Goal: Task Accomplishment & Management: Manage account settings

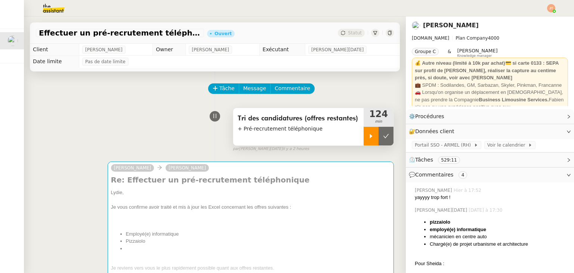
click at [368, 137] on icon at bounding box center [371, 136] width 6 height 6
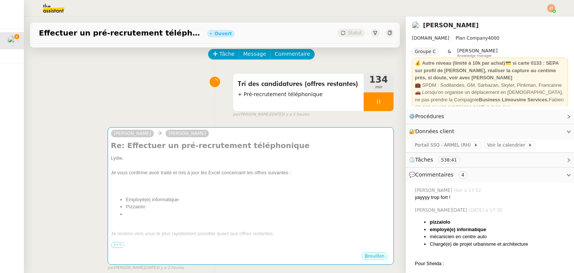
scroll to position [37, 0]
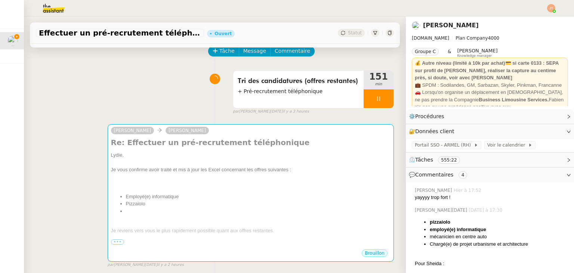
click at [100, 83] on div "Tri des candidatures (offres restantes) + Pré-recrutement téléphonique 151 min …" at bounding box center [215, 91] width 358 height 48
click at [368, 104] on div at bounding box center [379, 98] width 30 height 19
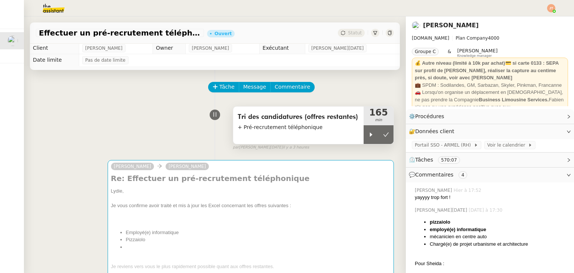
scroll to position [0, 0]
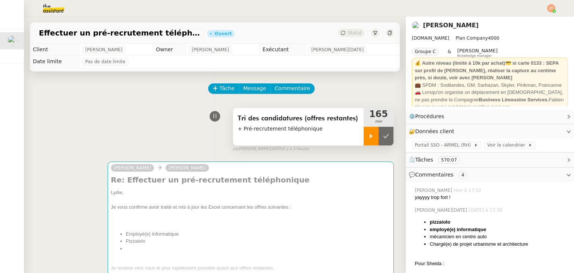
click at [364, 138] on div at bounding box center [371, 136] width 15 height 19
click at [376, 135] on icon at bounding box center [379, 136] width 6 height 6
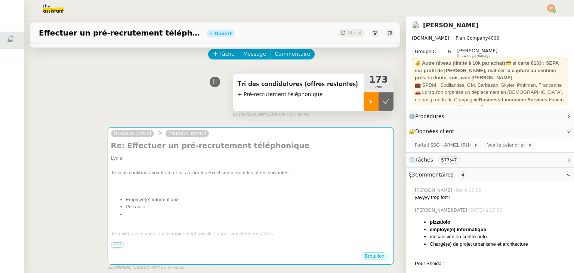
scroll to position [37, 0]
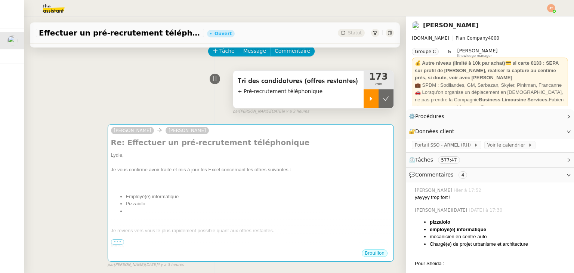
click at [439, 247] on li "Chargé(e) de projet urbanisme et architecture" at bounding box center [499, 243] width 138 height 7
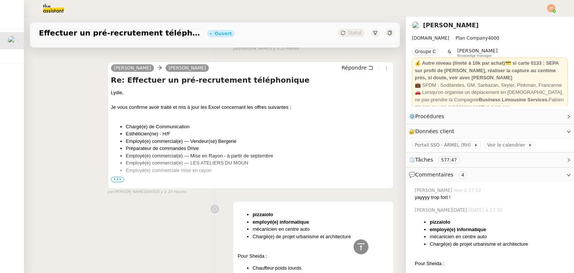
scroll to position [748, 0]
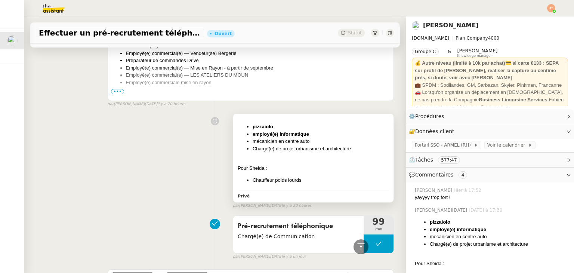
click at [296, 145] on li "mécanicien en centre auto" at bounding box center [321, 141] width 137 height 7
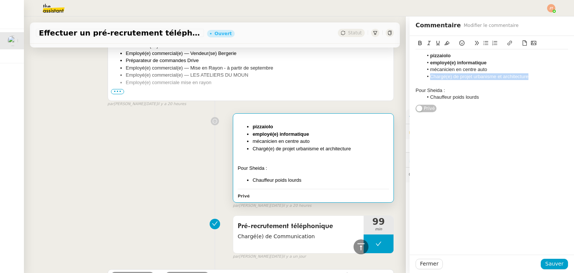
drag, startPoint x: 526, startPoint y: 78, endPoint x: 425, endPoint y: 78, distance: 101.0
click at [425, 78] on li "Chargé(e) de projet urbanisme et architecture" at bounding box center [495, 76] width 145 height 7
copy li "Chargé(e) de projet urbanisme et architecture"
click at [419, 43] on icon at bounding box center [420, 43] width 3 height 4
click at [541, 261] on button "Sauver" at bounding box center [554, 264] width 27 height 10
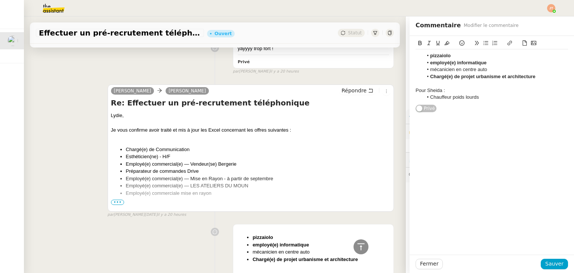
scroll to position [636, 0]
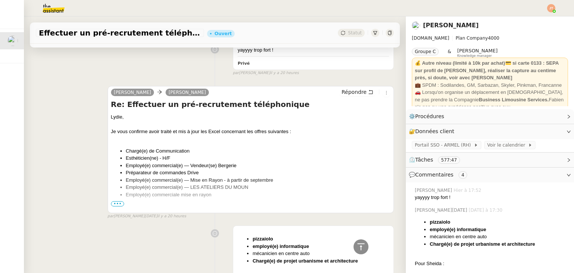
click at [172, 162] on li "Esthéticien(ne) - H/F" at bounding box center [258, 157] width 265 height 7
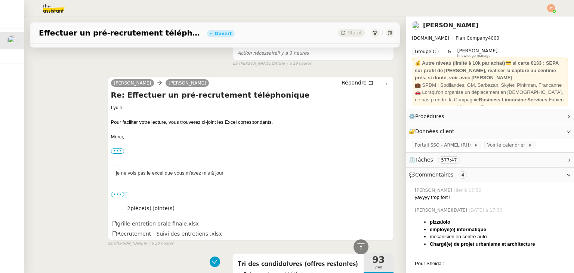
click at [145, 157] on div "----- je ne vois pas le excel que vous m'avez mis à jour ••• Le [DATE] 17:51, […" at bounding box center [251, 177] width 280 height 44
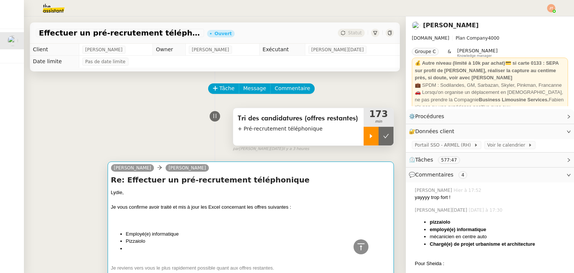
scroll to position [0, 0]
click at [170, 208] on div "Je vous confirme avoir traité et mis à jour les Excel concernant les offres sui…" at bounding box center [251, 206] width 280 height 7
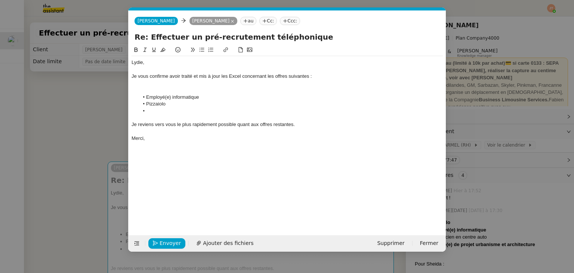
scroll to position [0, 16]
click at [154, 112] on li at bounding box center [291, 111] width 304 height 7
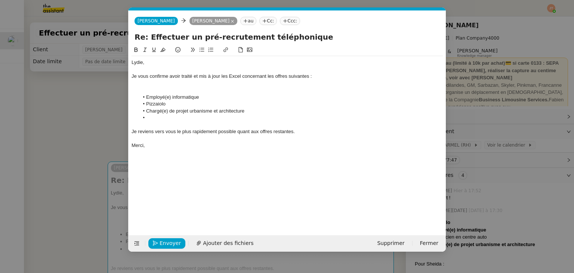
scroll to position [0, 0]
click at [81, 115] on nz-modal-container "Service TA - VOYAGE - PROPOSITION GLOBALE A utiliser dans le cadre de propositi…" at bounding box center [287, 136] width 574 height 273
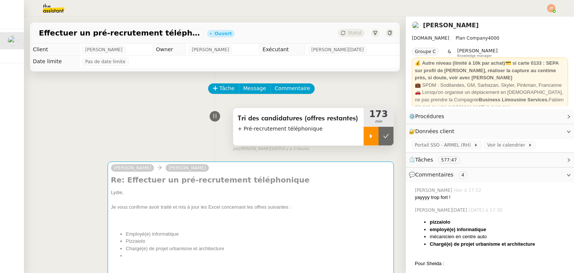
click at [364, 132] on div at bounding box center [371, 136] width 15 height 19
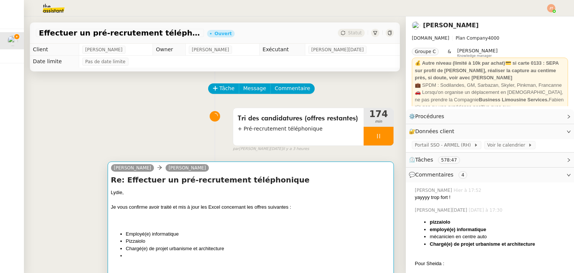
click at [197, 212] on div at bounding box center [251, 214] width 280 height 7
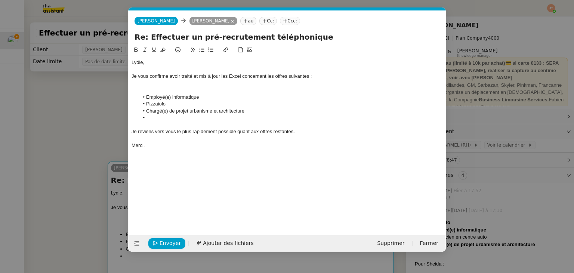
scroll to position [0, 16]
click at [144, 125] on div at bounding box center [288, 124] width 312 height 7
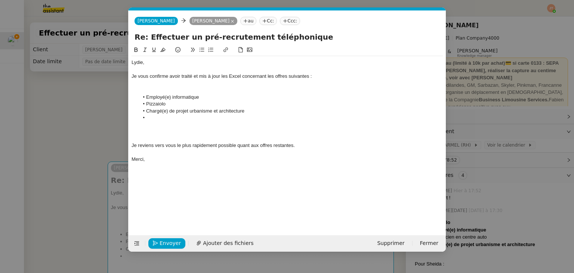
click at [142, 130] on div at bounding box center [288, 131] width 312 height 7
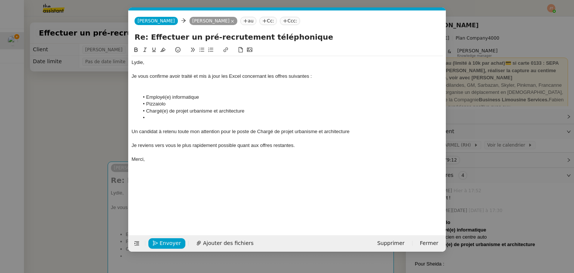
click at [175, 128] on div at bounding box center [288, 124] width 312 height 7
click at [174, 132] on div "Un candidat à retenu toute mon attention pour le poste de Chargé de projet urba…" at bounding box center [288, 131] width 312 height 7
click at [0, 0] on lt-span "a retenu" at bounding box center [0, 0] width 0 height 0
click at [257, 129] on div "Un candidat a retenu toute mon attention pour le poste de Chargé de projet urba…" at bounding box center [288, 131] width 312 height 7
click at [350, 132] on div "Un candidat a retenu toute mon attention pour le poste de "Chargé de projet urb…" at bounding box center [288, 131] width 312 height 7
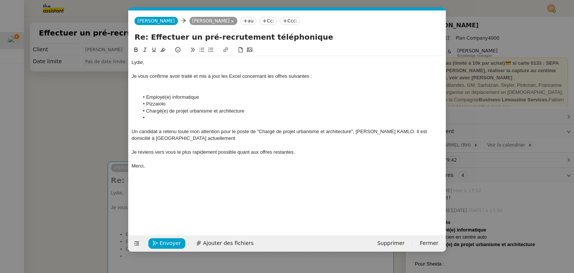
click at [431, 132] on div "Un candidat a retenu toute mon attention pour le poste de "Chargé de projet urb…" at bounding box center [288, 135] width 312 height 14
click at [233, 135] on div "Un candidat a retenu toute mon attention pour le poste de "Chargé de projet urb…" at bounding box center [288, 135] width 312 height 14
click at [273, 140] on div "Un candidat a retenu toute mon attention pour le poste de "Chargé de projet urb…" at bounding box center [288, 135] width 312 height 14
click at [219, 131] on div "Un candidat a retenu toute mon attention pour le poste de "Chargé de projet urb…" at bounding box center [288, 135] width 312 height 14
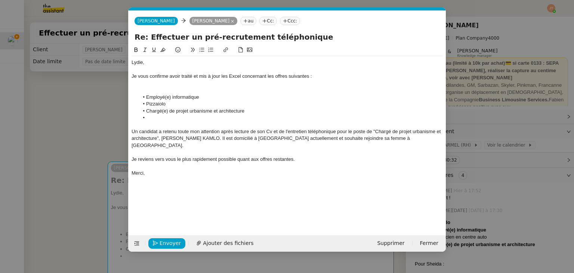
click at [391, 149] on div at bounding box center [288, 152] width 312 height 7
click at [389, 149] on div at bounding box center [288, 152] width 312 height 7
click at [390, 137] on div "Un candidat a retenu toute mon attention après lecture de son Cv et de l'entret…" at bounding box center [288, 138] width 312 height 21
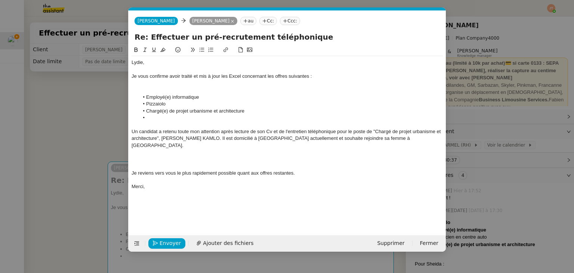
click at [200, 52] on icon at bounding box center [201, 49] width 5 height 5
drag, startPoint x: 283, startPoint y: 153, endPoint x: 138, endPoint y: 149, distance: 144.4
click at [138, 156] on ul "Seriez-vous d'accord pour convenir d'un rendez-vous en visio ?" at bounding box center [288, 159] width 312 height 7
click at [135, 51] on icon at bounding box center [136, 49] width 3 height 4
click at [203, 149] on div at bounding box center [288, 152] width 312 height 7
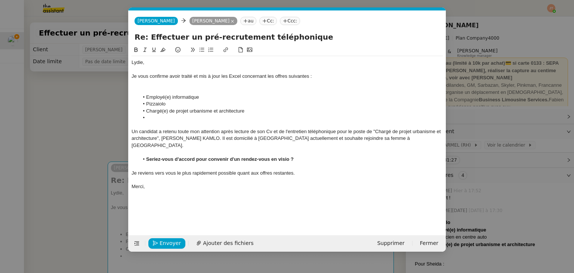
click at [151, 114] on li at bounding box center [291, 117] width 304 height 7
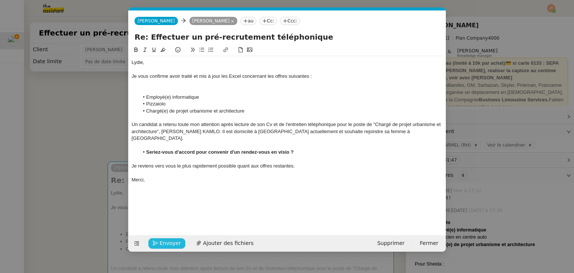
click at [177, 242] on span "Envoyer" at bounding box center [170, 243] width 21 height 9
click at [177, 242] on span "Confirmer l'envoi" at bounding box center [182, 243] width 45 height 9
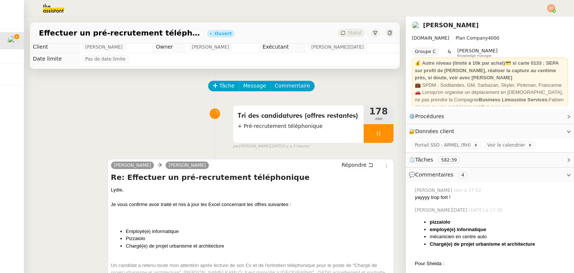
scroll to position [0, 0]
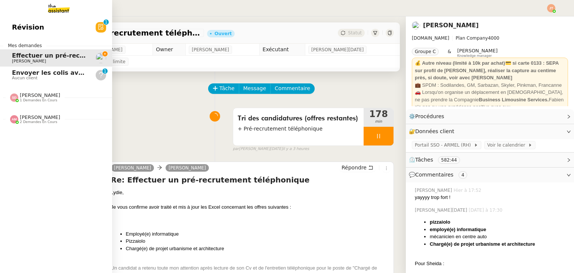
click at [0, 19] on app-ticket-navbar "Révision 0 1 2 3 4 5 6 7 8 9 Mes demandes Effectuer un pré-recrutement téléphon…" at bounding box center [0, 19] width 0 height 0
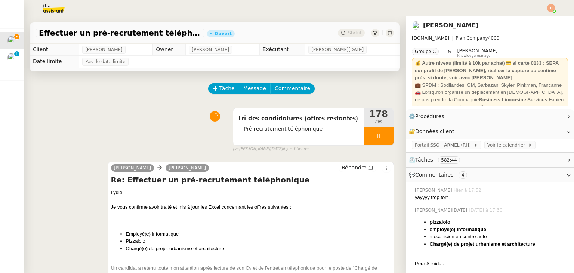
click at [123, 93] on div "Tâche Message Commentaire" at bounding box center [215, 92] width 358 height 18
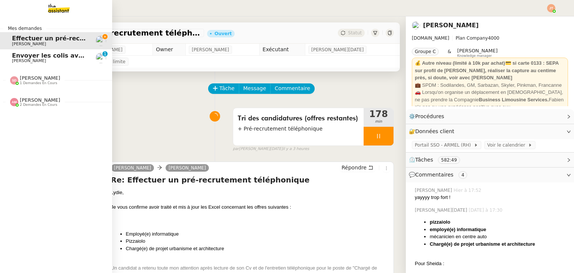
click at [35, 76] on span "[PERSON_NAME]" at bounding box center [40, 78] width 40 height 6
click at [42, 93] on span "Rechercher des prestataires pour formation IA" at bounding box center [92, 94] width 160 height 7
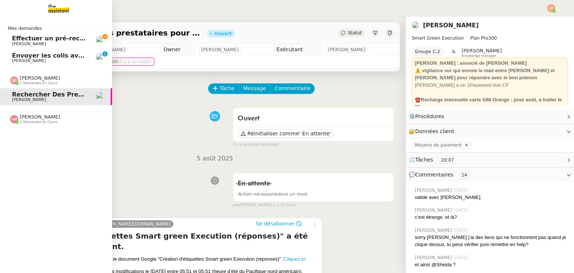
click at [24, 59] on span "[PERSON_NAME]" at bounding box center [29, 60] width 34 height 5
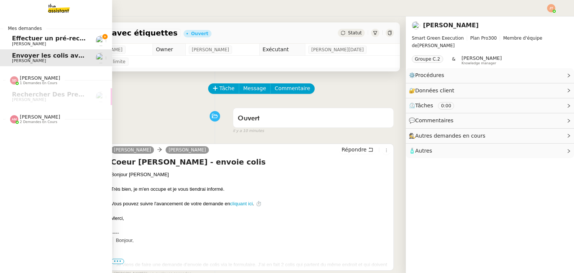
click at [30, 37] on span "Effectuer un pré-recrutement téléphonique" at bounding box center [85, 38] width 146 height 7
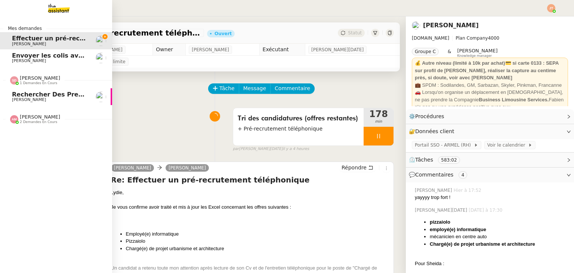
click at [42, 79] on span "[PERSON_NAME]" at bounding box center [40, 78] width 40 height 6
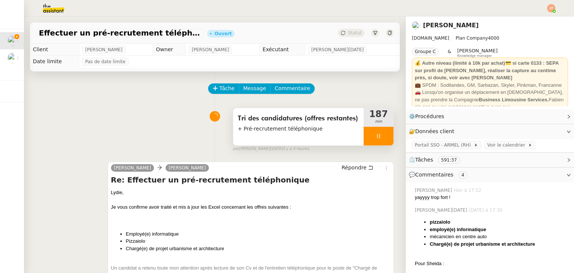
click at [376, 137] on icon at bounding box center [379, 136] width 6 height 6
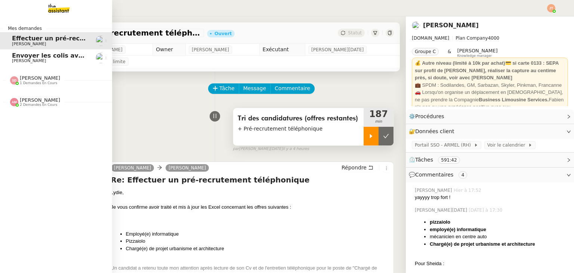
click at [46, 57] on span "Envoyer les colis avec étiquettes" at bounding box center [67, 55] width 111 height 7
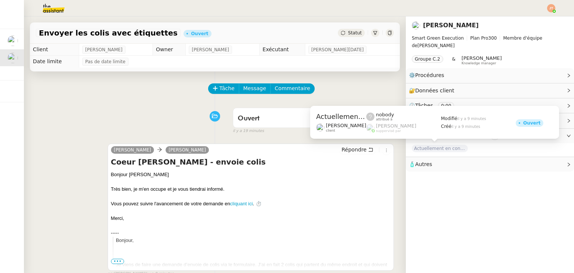
click at [435, 150] on span "Actuellement en congésCoeur [PERSON_NAME] - envoie colis" at bounding box center [440, 148] width 56 height 7
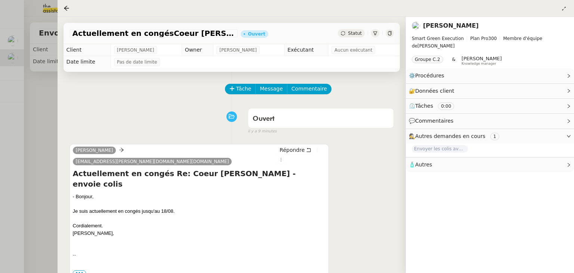
click at [41, 105] on div at bounding box center [287, 136] width 574 height 273
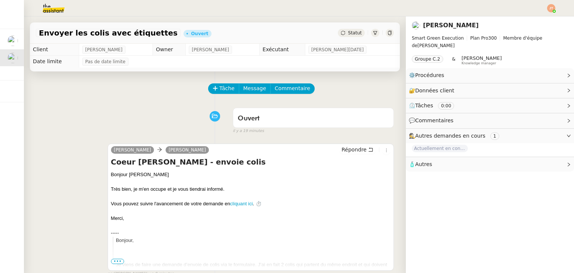
click at [428, 148] on span "Actuellement en congésCoeur [PERSON_NAME] - envoie colis" at bounding box center [440, 148] width 56 height 7
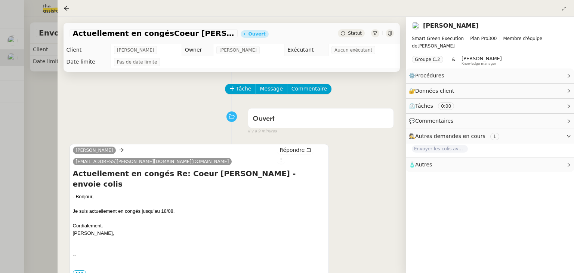
click at [46, 110] on div at bounding box center [287, 136] width 574 height 273
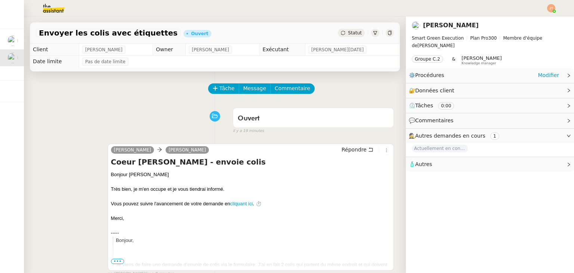
click at [527, 77] on div "⚙️ Procédures Modifier" at bounding box center [484, 75] width 150 height 9
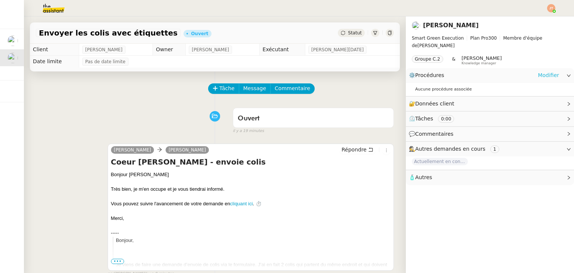
click at [539, 76] on link "Modifier" at bounding box center [548, 75] width 21 height 9
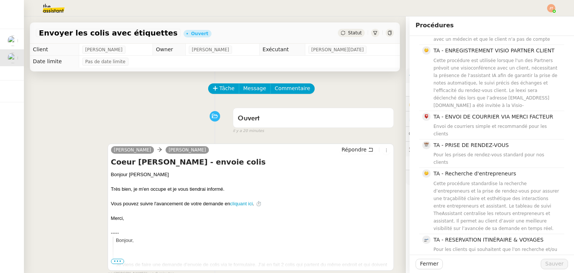
scroll to position [255, 0]
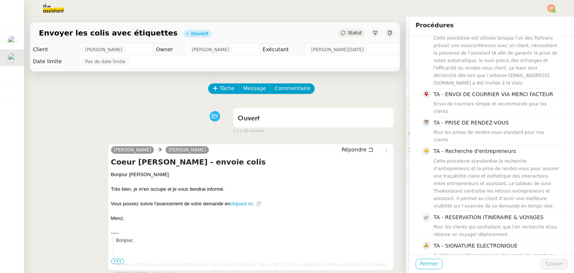
click at [428, 264] on span "Fermer" at bounding box center [429, 264] width 18 height 9
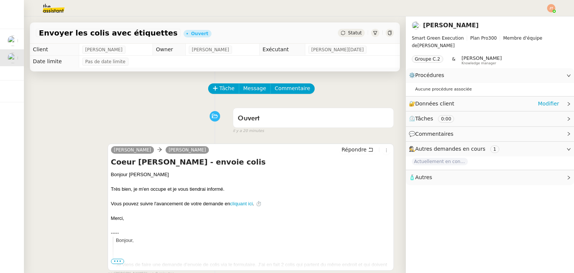
click at [552, 102] on div "🔐 Données client Modifier" at bounding box center [490, 103] width 168 height 15
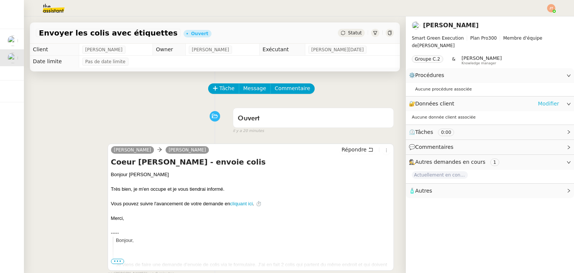
click at [539, 105] on link "Modifier" at bounding box center [548, 103] width 21 height 9
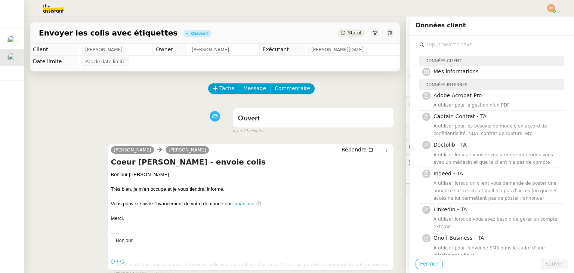
click at [420, 265] on span "Fermer" at bounding box center [429, 264] width 18 height 9
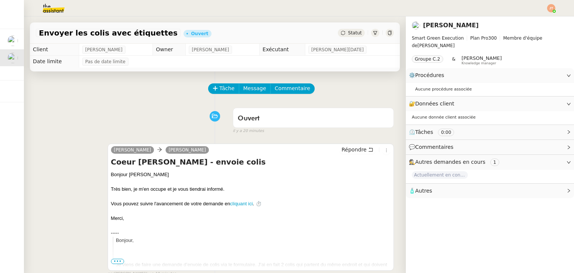
click at [52, 9] on img at bounding box center [48, 8] width 58 height 16
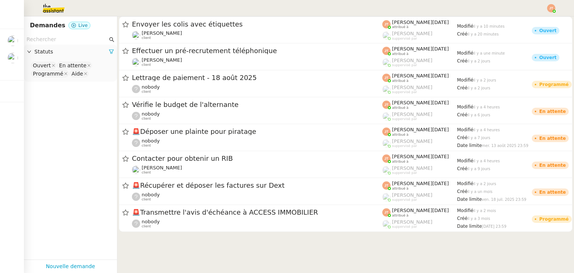
click at [58, 36] on input "text" at bounding box center [67, 39] width 81 height 9
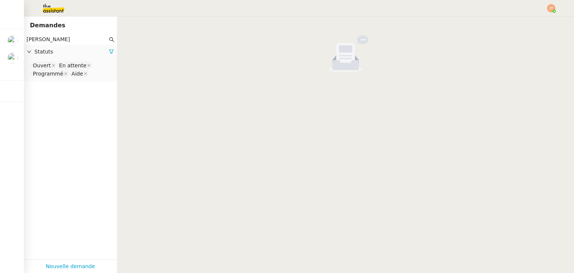
type input "[PERSON_NAME]"
click at [100, 48] on span "Statuts" at bounding box center [71, 51] width 74 height 9
drag, startPoint x: 103, startPoint y: 53, endPoint x: 75, endPoint y: 55, distance: 28.1
click at [102, 53] on span "Statuts" at bounding box center [71, 51] width 74 height 9
click at [60, 55] on span "Statuts" at bounding box center [71, 51] width 74 height 9
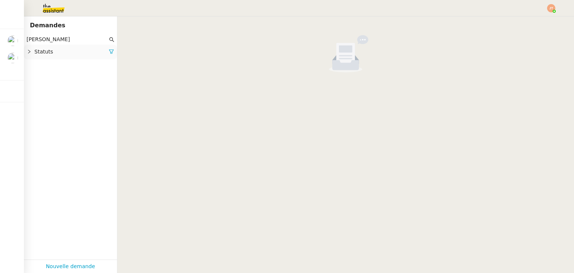
click at [57, 56] on span "Statuts" at bounding box center [71, 51] width 74 height 9
click at [43, 53] on span "Statuts" at bounding box center [71, 51] width 74 height 9
click at [98, 51] on span "Statuts" at bounding box center [71, 51] width 74 height 9
click at [109, 51] on icon at bounding box center [111, 51] width 5 height 5
click at [97, 51] on span "Statuts" at bounding box center [74, 51] width 80 height 9
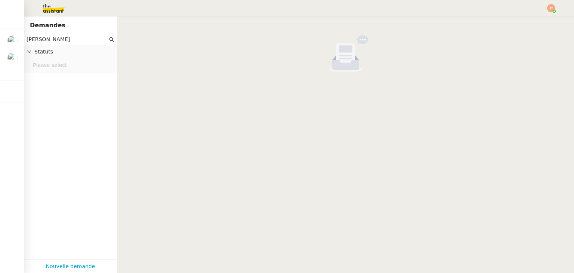
click at [64, 64] on nz-select-top-control "Please select" at bounding box center [70, 65] width 81 height 9
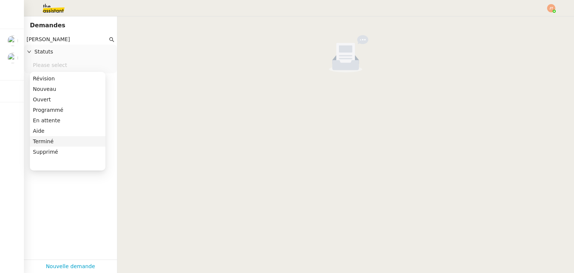
click at [40, 140] on div "Terminé" at bounding box center [68, 141] width 70 height 7
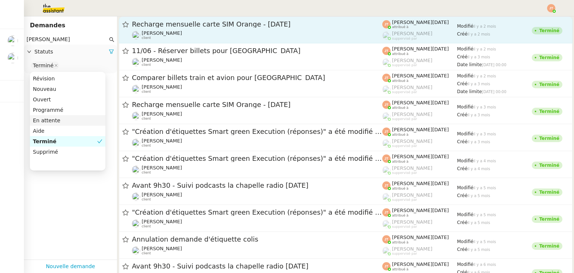
click at [180, 27] on span "Recharge mensuelle carte SIM Orange - [DATE]" at bounding box center [257, 24] width 251 height 7
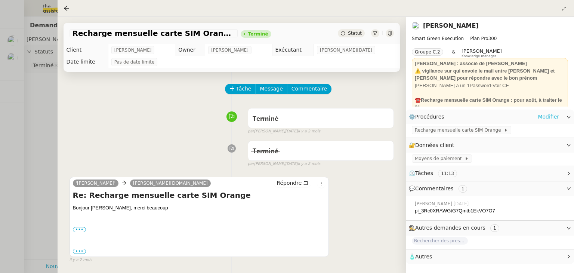
click at [550, 117] on link "Modifier" at bounding box center [548, 117] width 21 height 9
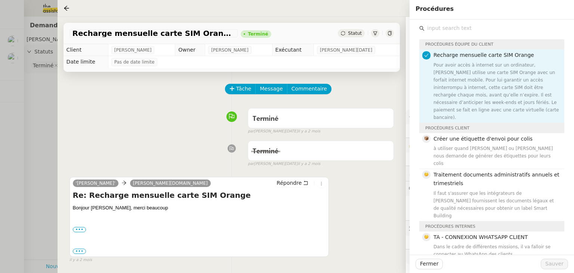
click at [96, 102] on div "Tâche Message Commentaire" at bounding box center [232, 93] width 325 height 18
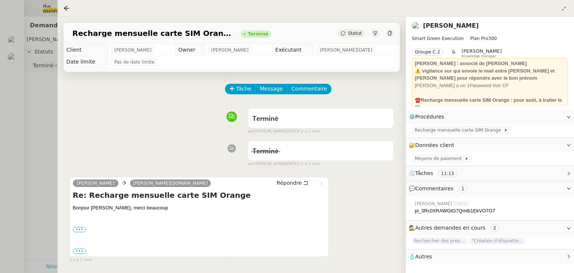
click at [38, 91] on div at bounding box center [287, 136] width 574 height 273
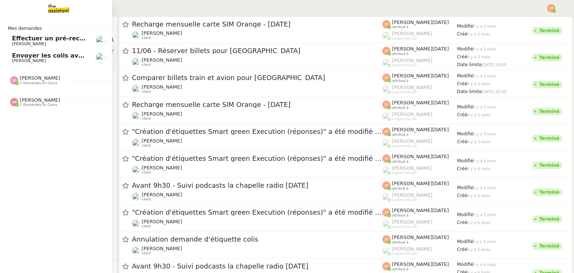
click at [12, 62] on span "[PERSON_NAME]" at bounding box center [29, 60] width 34 height 5
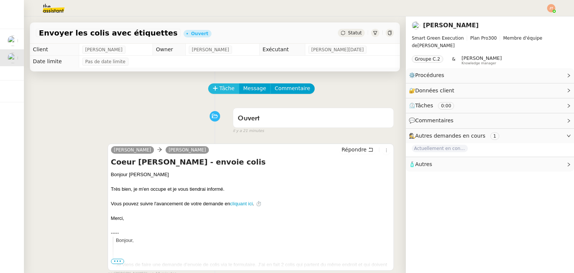
click at [215, 92] on button "Tâche" at bounding box center [223, 88] width 31 height 10
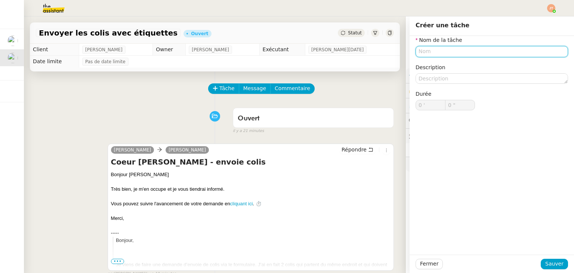
click at [438, 53] on input "text" at bounding box center [492, 51] width 153 height 11
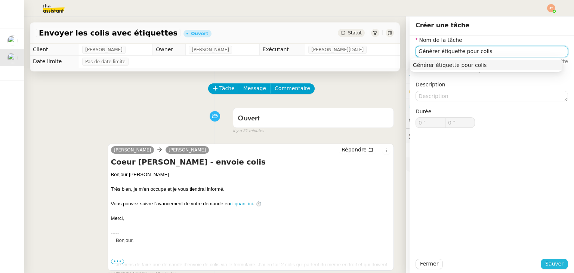
type input "Générer étiquette pour colis"
click at [555, 260] on span "Sauver" at bounding box center [555, 264] width 18 height 9
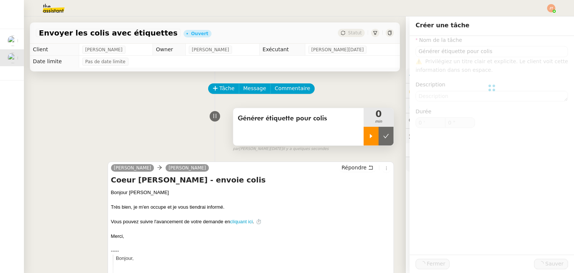
click at [365, 140] on div at bounding box center [371, 136] width 15 height 19
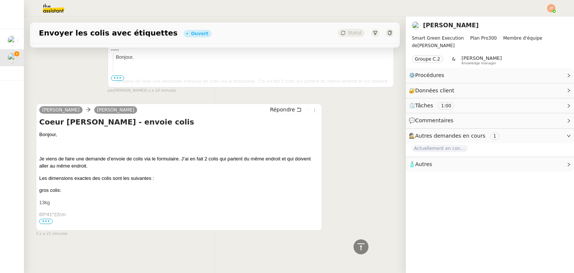
scroll to position [57, 0]
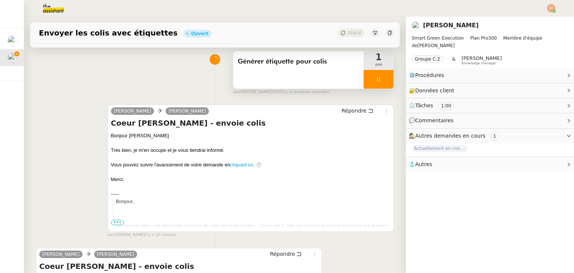
click at [364, 80] on div at bounding box center [379, 79] width 30 height 19
click at [383, 81] on icon at bounding box center [386, 79] width 6 height 6
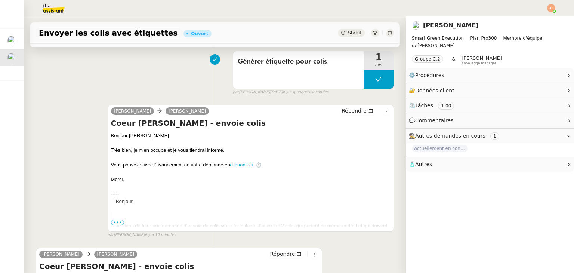
click at [352, 30] on span "Statut" at bounding box center [355, 32] width 14 height 5
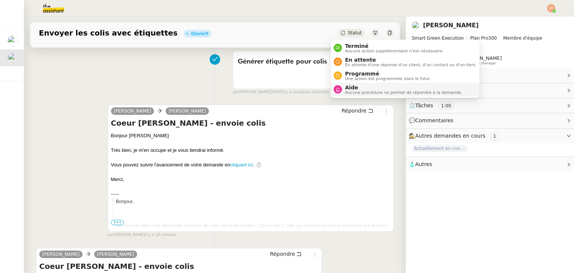
click at [354, 92] on span "Aucune procédure ne permet de répondre à la demande." at bounding box center [403, 93] width 117 height 4
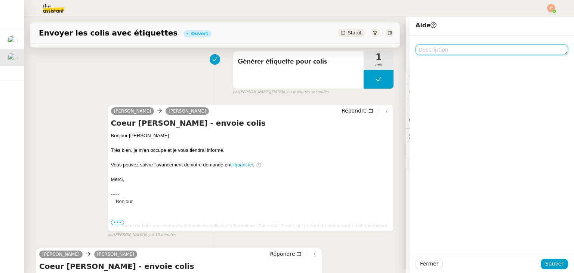
click at [446, 49] on textarea at bounding box center [492, 50] width 153 height 10
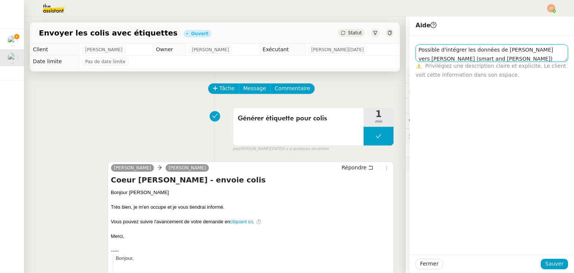
drag, startPoint x: 465, startPoint y: 60, endPoint x: 403, endPoint y: 49, distance: 63.0
click at [403, 49] on app-ticket "Envoyer les colis avec étiquettes Ouvert Statut Client [PERSON_NAME] Owner [PER…" at bounding box center [299, 144] width 551 height 257
click at [466, 59] on textarea "Possible d'intégrer les données de [PERSON_NAME] vers [PERSON_NAME] (smart and …" at bounding box center [492, 53] width 153 height 17
type textarea "Possible d'intégrer les données de [PERSON_NAME] vers [PERSON_NAME] (smart and …"
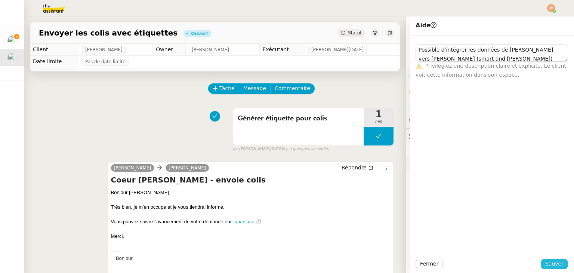
click at [552, 264] on span "Sauver" at bounding box center [555, 264] width 18 height 9
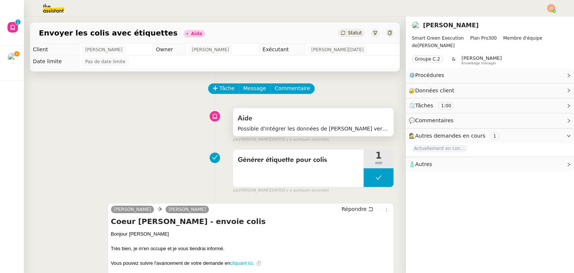
click at [328, 124] on div "Aide" at bounding box center [313, 119] width 151 height 12
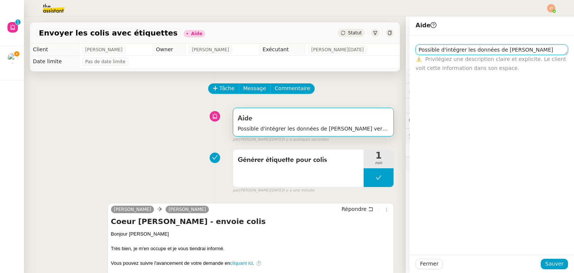
click at [527, 52] on textarea "Possible d'intégrer les données de [PERSON_NAME] vers [PERSON_NAME] (smart and …" at bounding box center [492, 50] width 153 height 10
click at [441, 52] on textarea "Possible d'intégrer les données de [PERSON_NAME] vers [PERSON_NAME] (smart and …" at bounding box center [492, 50] width 153 height 10
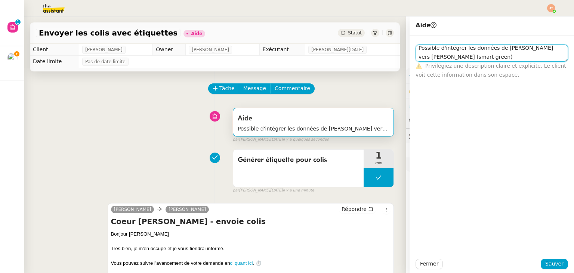
click at [442, 56] on textarea "Possible d'intégrer les données de [PERSON_NAME] vers [PERSON_NAME] (smart gree…" at bounding box center [492, 53] width 153 height 17
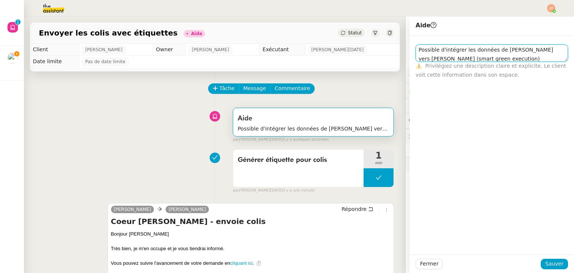
drag, startPoint x: 467, startPoint y: 58, endPoint x: 410, endPoint y: 46, distance: 58.7
click at [416, 46] on div "Possible d'intégrer les données de [PERSON_NAME] vers [PERSON_NAME] (smart gree…" at bounding box center [492, 53] width 153 height 17
type textarea "Possible d'intégrer les données de [PERSON_NAME] vers [PERSON_NAME] (smart gree…"
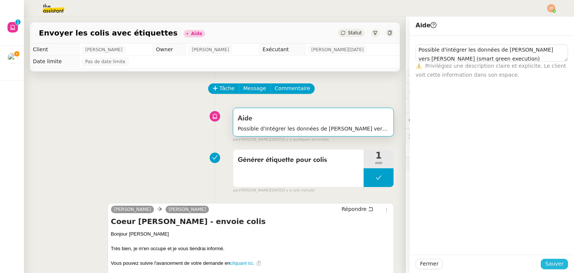
click at [546, 263] on span "Sauver" at bounding box center [555, 264] width 18 height 9
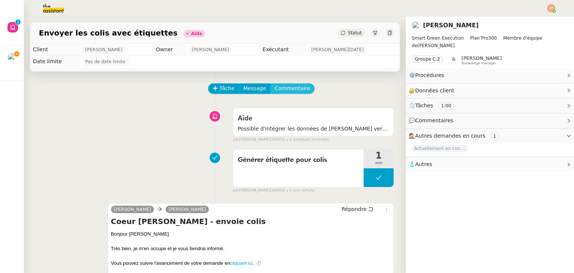
click at [279, 89] on span "Commentaire" at bounding box center [293, 88] width 36 height 9
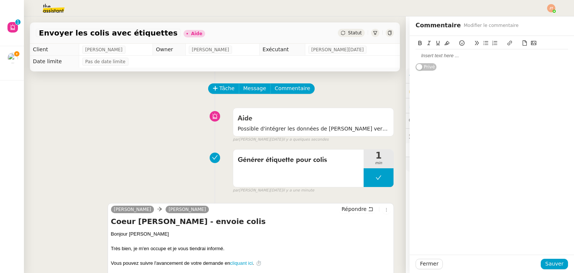
click at [430, 56] on div at bounding box center [492, 55] width 153 height 7
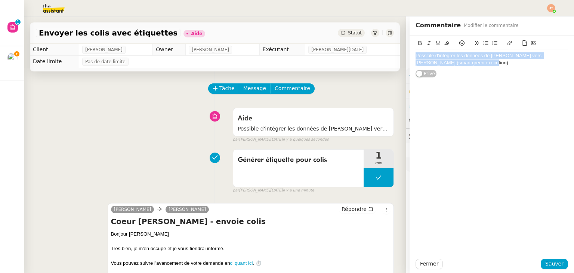
drag, startPoint x: 468, startPoint y: 63, endPoint x: 399, endPoint y: 55, distance: 69.7
click at [399, 55] on app-ticket "Envoyer les colis avec étiquettes Aide Statut Client [PERSON_NAME] Owner [PERSO…" at bounding box center [299, 144] width 551 height 257
click at [418, 45] on icon at bounding box center [420, 42] width 5 height 5
click at [477, 86] on div "Possible d'intégrer les données de [PERSON_NAME] vers [PERSON_NAME] (smart gree…" at bounding box center [492, 145] width 165 height 219
click at [553, 268] on span "Sauver" at bounding box center [555, 264] width 18 height 9
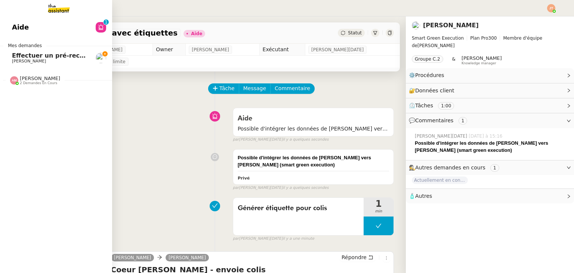
click at [38, 56] on span "Effectuer un pré-recrutement téléphonique" at bounding box center [85, 55] width 146 height 7
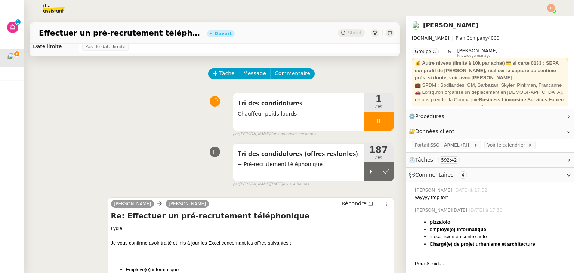
scroll to position [150, 0]
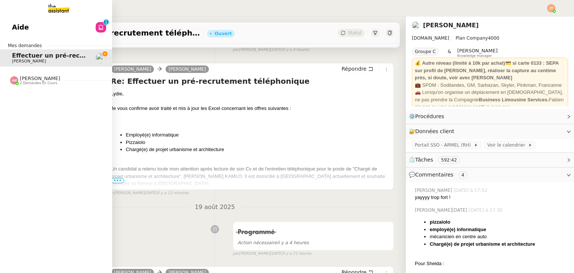
click at [21, 28] on span "Aide" at bounding box center [20, 27] width 17 height 11
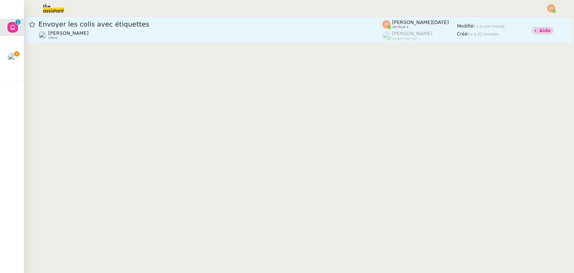
click at [172, 33] on div "[PERSON_NAME] client" at bounding box center [211, 35] width 344 height 10
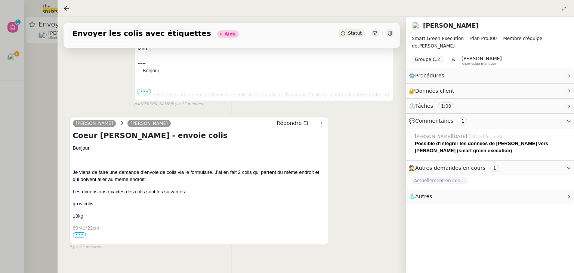
scroll to position [297, 0]
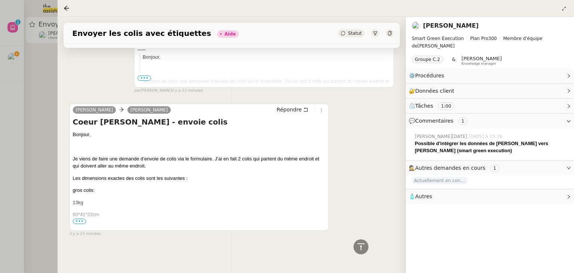
click at [81, 219] on span "•••" at bounding box center [79, 221] width 13 height 5
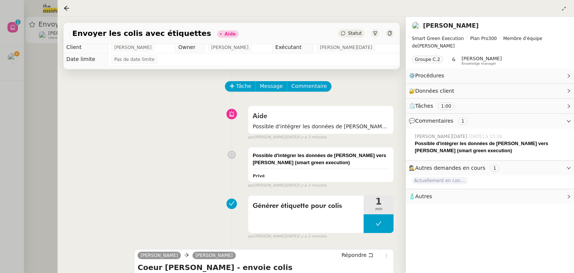
scroll to position [0, 0]
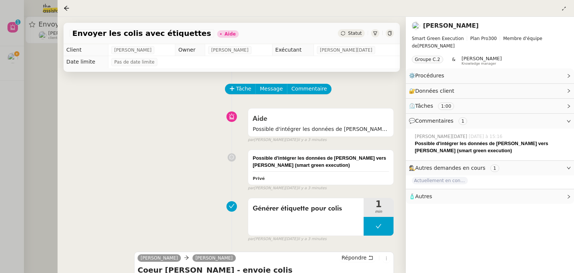
click at [39, 100] on div at bounding box center [287, 136] width 574 height 273
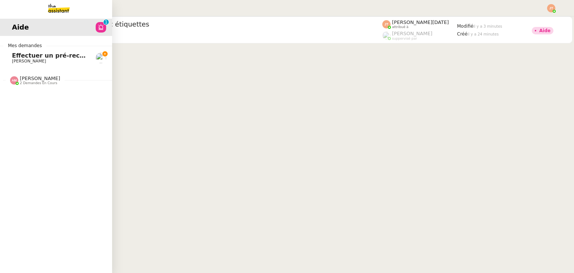
click at [18, 58] on span "Effectuer un pré-recrutement téléphonique" at bounding box center [85, 55] width 146 height 7
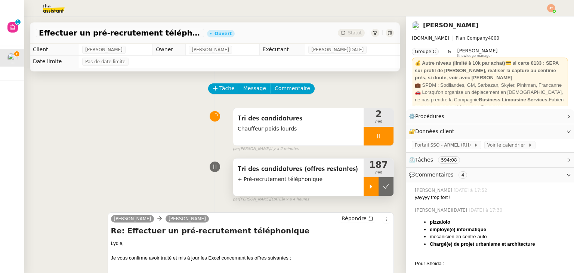
click at [368, 190] on icon at bounding box center [371, 187] width 6 height 6
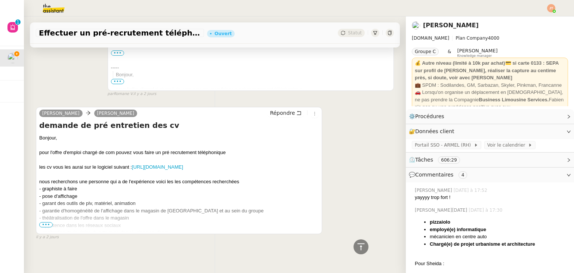
scroll to position [2784, 0]
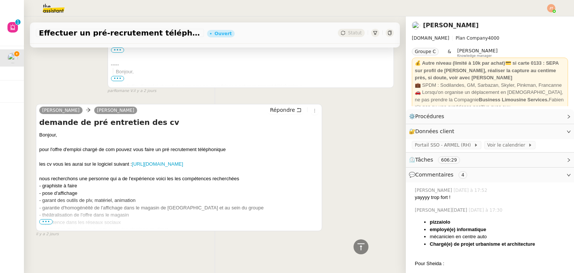
click at [48, 219] on span "•••" at bounding box center [45, 221] width 13 height 5
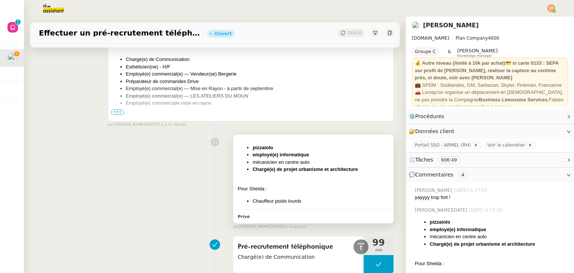
scroll to position [785, 0]
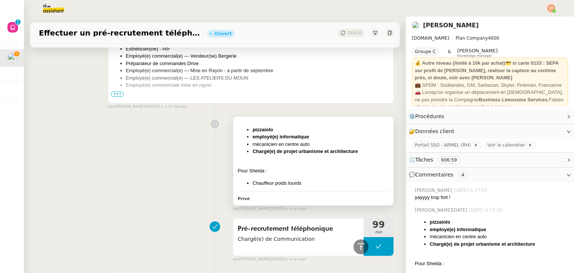
click at [295, 139] on strong "employé(e) informatique" at bounding box center [281, 137] width 56 height 6
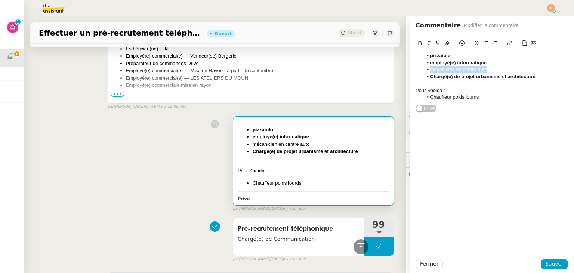
drag, startPoint x: 487, startPoint y: 69, endPoint x: 425, endPoint y: 71, distance: 62.5
click at [425, 71] on li "mécanicien en centre auto" at bounding box center [495, 69] width 145 height 7
copy li "mécanicien en centre auto"
click at [418, 46] on icon at bounding box center [420, 42] width 5 height 5
click at [547, 264] on span "Sauver" at bounding box center [555, 264] width 18 height 9
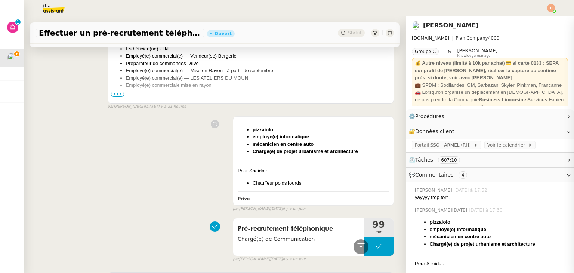
click at [113, 175] on div "pizzaiolo employé(e) informatique mécanicien en centre auto Chargé(e) de projet…" at bounding box center [215, 162] width 358 height 99
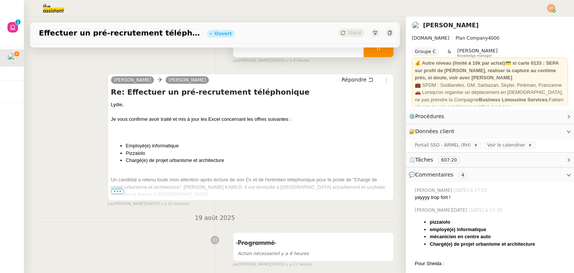
scroll to position [150, 0]
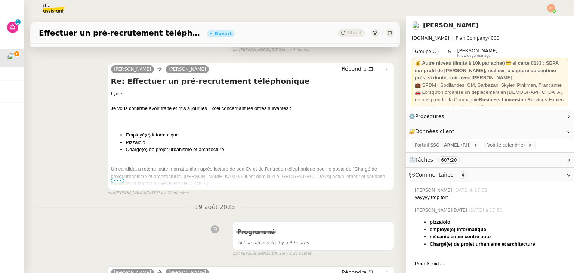
click at [114, 181] on span "•••" at bounding box center [117, 180] width 13 height 5
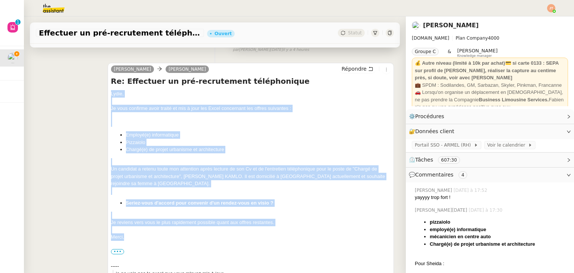
drag, startPoint x: 109, startPoint y: 93, endPoint x: 197, endPoint y: 240, distance: 170.8
click at [197, 240] on div "[PERSON_NAME], Je vous confirme avoir traité et mis à jour les Excel concernant…" at bounding box center [251, 194] width 280 height 209
copy div "[PERSON_NAME], Je vous confirme avoir traité et mis à jour les Excel concernant…"
click at [346, 72] on span "Répondre" at bounding box center [354, 68] width 25 height 7
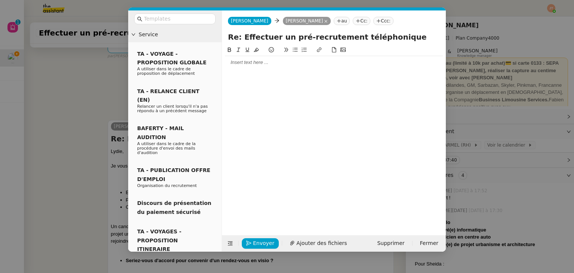
scroll to position [207, 0]
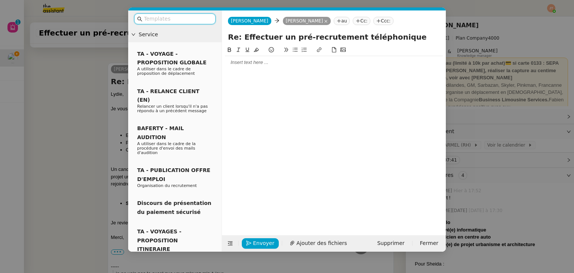
click at [236, 63] on div at bounding box center [334, 62] width 218 height 7
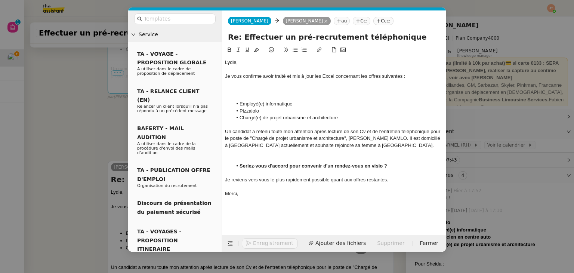
scroll to position [305, 0]
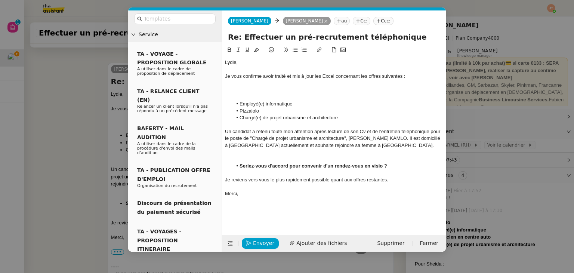
click at [253, 93] on div at bounding box center [334, 90] width 218 height 7
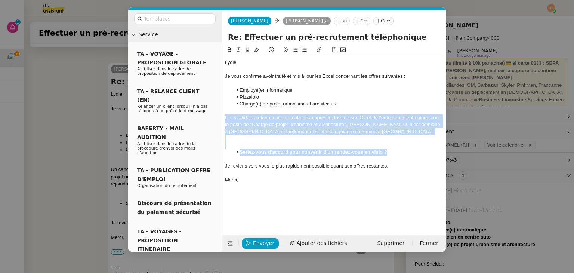
drag, startPoint x: 389, startPoint y: 151, endPoint x: 224, endPoint y: 115, distance: 169.2
click at [224, 115] on nz-spin "[PERSON_NAME], Je vous confirme avoir traité et mis à jour les Excel concernant…" at bounding box center [334, 136] width 224 height 181
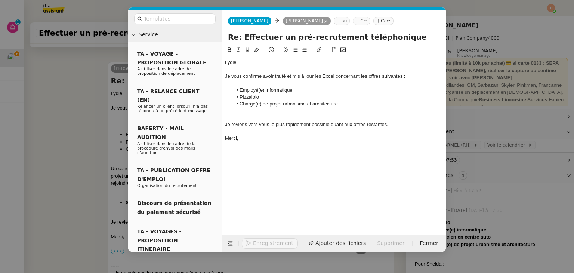
scroll to position [304, 0]
click at [50, 131] on nz-modal-container "Service TA - VOYAGE - PROPOSITION GLOBALE A utiliser dans le cadre de propositi…" at bounding box center [287, 136] width 574 height 273
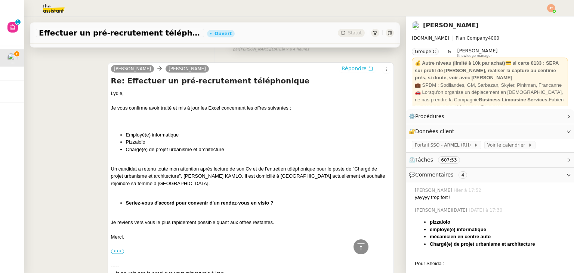
scroll to position [296, 0]
drag, startPoint x: 489, startPoint y: 236, endPoint x: 425, endPoint y: 237, distance: 64.0
click at [430, 237] on li "mécanicien en centre auto" at bounding box center [499, 236] width 138 height 7
copy strong "mécanicien en centre auto"
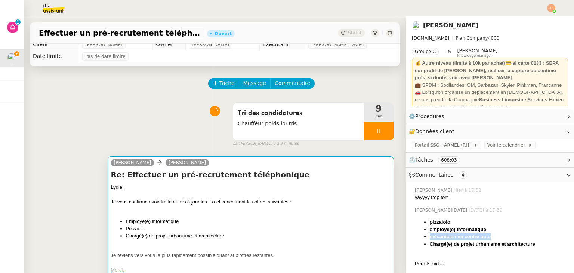
scroll to position [0, 0]
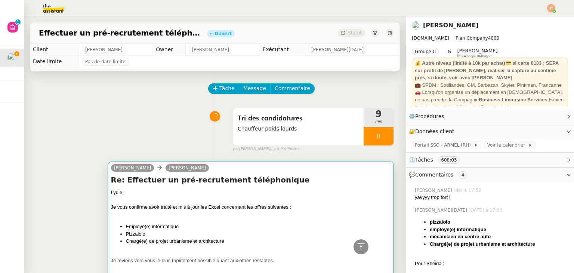
click at [185, 228] on li "Employé(e) informatique" at bounding box center [258, 226] width 265 height 7
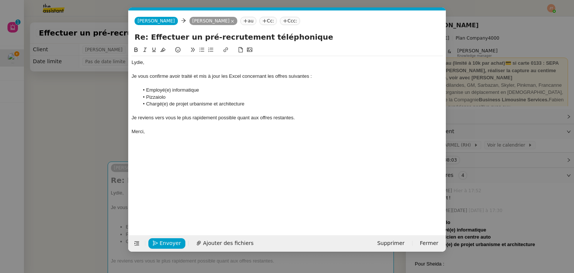
scroll to position [0, 16]
drag, startPoint x: 257, startPoint y: 104, endPoint x: 147, endPoint y: 90, distance: 111.5
click at [147, 90] on ul "Employé(e) informatique Pizzaiolo Chargé(e) de projet urbanisme et architecture" at bounding box center [288, 97] width 312 height 21
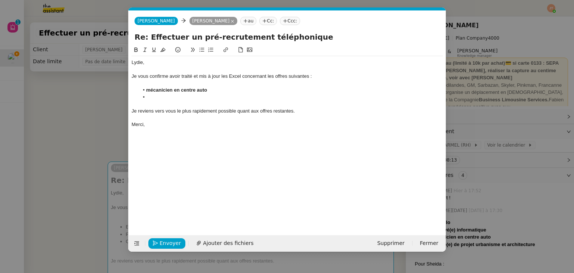
scroll to position [0, 0]
click at [150, 92] on strong "mécanicien en centre auto" at bounding box center [176, 90] width 61 height 6
click at [155, 98] on li at bounding box center [291, 97] width 304 height 7
drag, startPoint x: 209, startPoint y: 91, endPoint x: 148, endPoint y: 87, distance: 60.7
click at [148, 87] on li "Mécanicien en centre auto" at bounding box center [291, 90] width 304 height 7
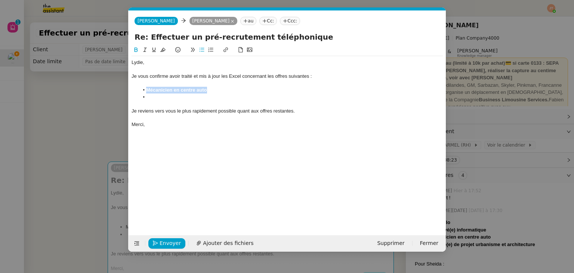
click at [137, 50] on icon at bounding box center [136, 49] width 5 height 5
click at [167, 101] on div at bounding box center [288, 104] width 312 height 7
click at [83, 110] on nz-modal-container "Service TA - VOYAGE - PROPOSITION GLOBALE A utiliser dans le cadre de propositi…" at bounding box center [287, 136] width 574 height 273
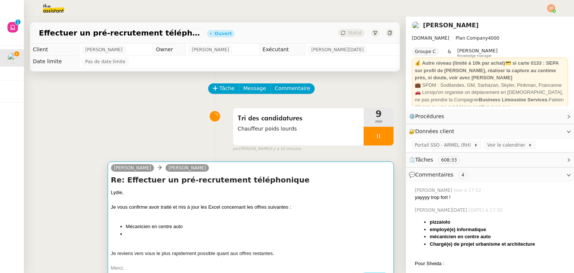
click at [180, 209] on div "Je vous confirme avoir traité et mis à jour les Excel concernant les offres sui…" at bounding box center [251, 206] width 280 height 7
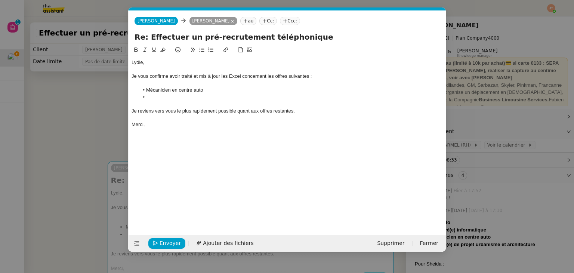
scroll to position [0, 16]
click at [162, 96] on li at bounding box center [291, 97] width 304 height 7
click at [47, 134] on nz-modal-container "Service TA - VOYAGE - PROPOSITION GLOBALE A utiliser dans le cadre de propositi…" at bounding box center [287, 136] width 574 height 273
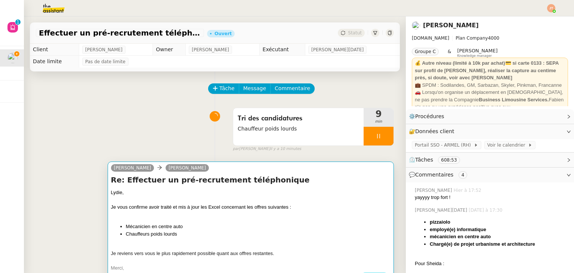
click at [185, 202] on div at bounding box center [251, 199] width 280 height 7
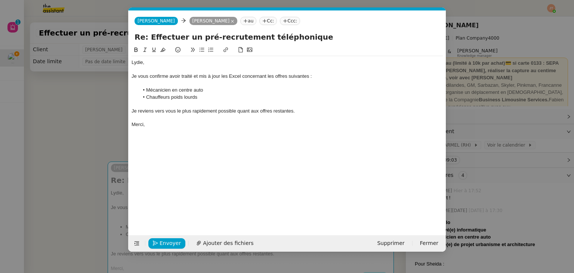
click at [169, 98] on li "Chauffeurs poids lourds" at bounding box center [291, 97] width 304 height 7
click at [202, 100] on li "Chauffeur poids lourds" at bounding box center [291, 97] width 304 height 7
click at [212, 110] on div "Je me suis permis de refaire une repasse sur les candidatures reçu [DATE] soir …" at bounding box center [288, 111] width 312 height 7
click at [272, 112] on div "Je me suis permis de refaire une repasse sur les candidatures reçu [DATE] soir …" at bounding box center [288, 111] width 312 height 7
click at [0, 0] on lt-span "reçu es" at bounding box center [0, 0] width 0 height 0
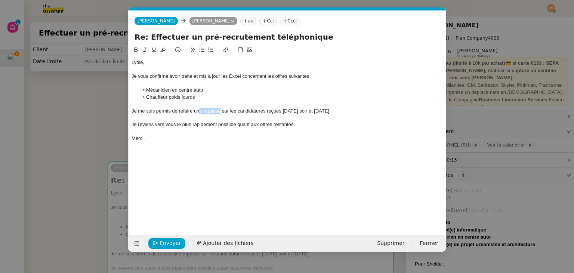
drag, startPoint x: 221, startPoint y: 111, endPoint x: 198, endPoint y: 112, distance: 23.2
click at [198, 112] on div "Je me suis permis de refaire une repasse sur les candidatures reçues [DATE] soi…" at bounding box center [288, 111] width 312 height 7
drag, startPoint x: 299, startPoint y: 125, endPoint x: 135, endPoint y: 125, distance: 164.6
click at [135, 125] on div "Je reviens vers vous le plus rapidement possible quant aux offres restantes." at bounding box center [288, 124] width 312 height 7
click at [64, 130] on nz-modal-container "Service TA - VOYAGE - PROPOSITION GLOBALE A utiliser dans le cadre de propositi…" at bounding box center [287, 136] width 574 height 273
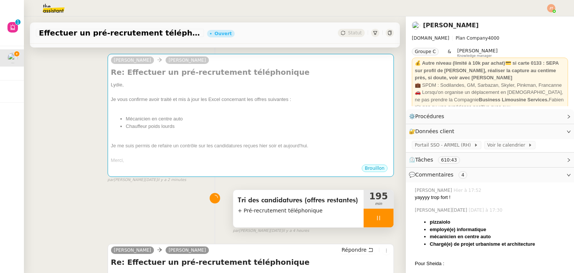
scroll to position [112, 0]
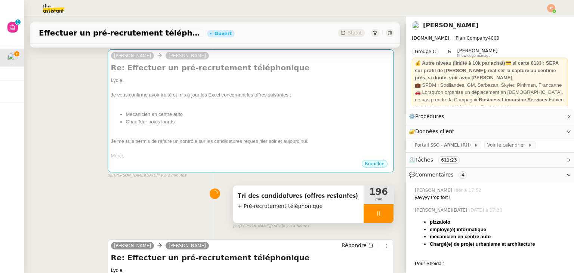
click at [364, 215] on div at bounding box center [379, 213] width 30 height 19
click at [368, 213] on icon at bounding box center [371, 214] width 6 height 6
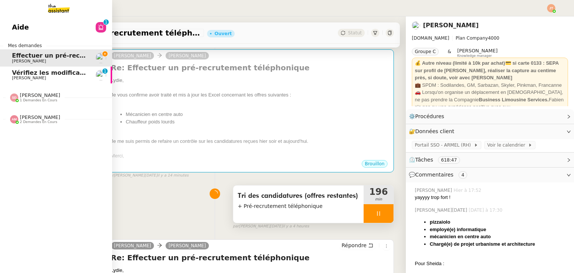
click at [48, 31] on link "Aide 0 1 2 3 4 5 6 7 8 9" at bounding box center [56, 27] width 112 height 17
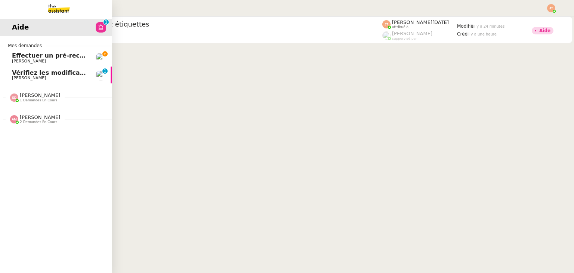
click at [12, 58] on span "Effectuer un pré-recrutement téléphonique" at bounding box center [85, 55] width 146 height 7
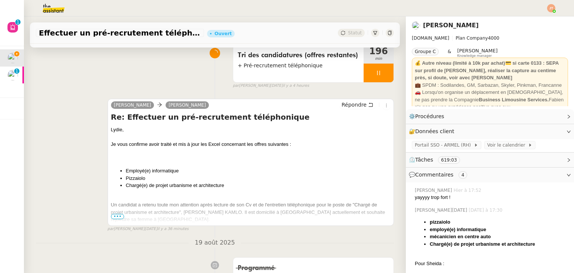
scroll to position [262, 0]
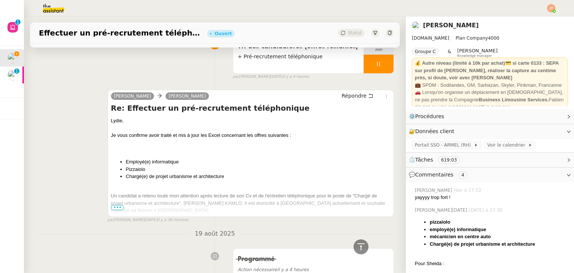
click at [119, 208] on span "•••" at bounding box center [117, 207] width 13 height 5
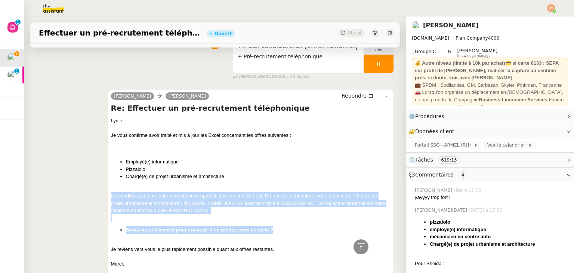
drag, startPoint x: 109, startPoint y: 196, endPoint x: 306, endPoint y: 233, distance: 200.5
click at [306, 233] on div "[PERSON_NAME], Je vous confirme avoir traité et mis à jour les Excel concernant…" at bounding box center [251, 221] width 280 height 209
copy div "Un candidat a retenu toute mon attention après lecture de son Cv et de l'entret…"
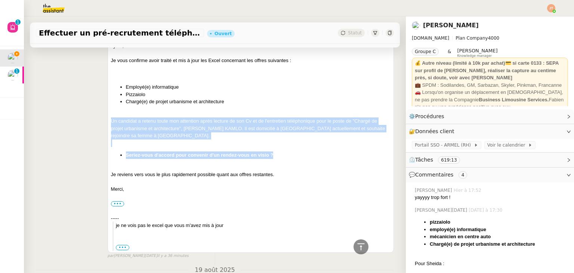
scroll to position [150, 0]
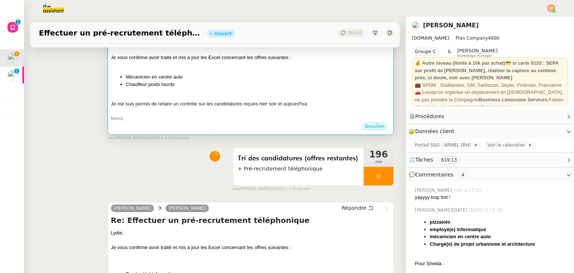
click at [179, 108] on div "Je me suis permis de refaire un contrôle sur les candidatures reçues hier soir …" at bounding box center [251, 103] width 280 height 7
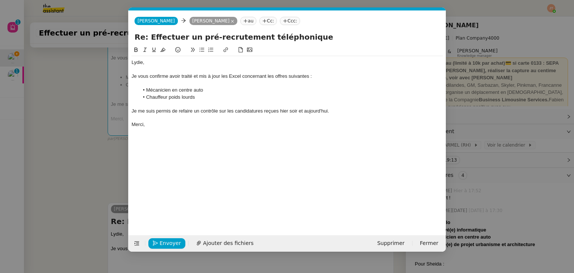
scroll to position [0, 16]
click at [182, 104] on div at bounding box center [288, 104] width 312 height 7
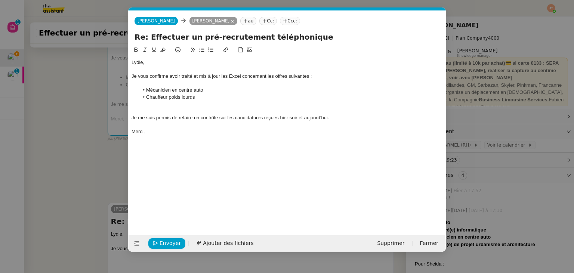
scroll to position [0, 0]
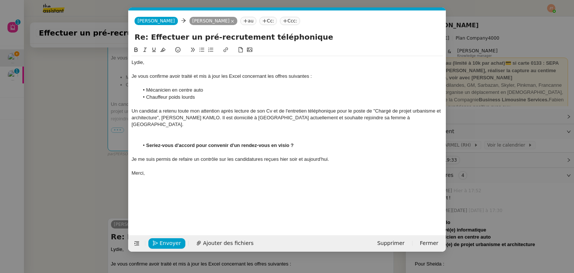
click at [389, 118] on div "Un candidat a retenu toute mon attention après lecture de son Cv et de l'entret…" at bounding box center [288, 118] width 312 height 21
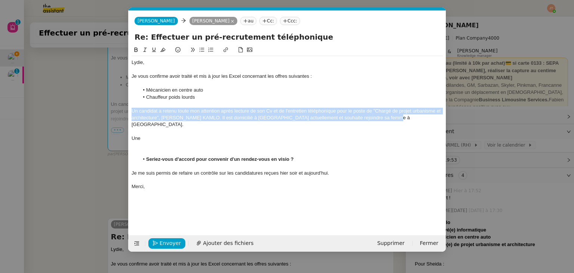
drag, startPoint x: 388, startPoint y: 118, endPoint x: 129, endPoint y: 110, distance: 259.3
click at [129, 110] on nz-spin "[PERSON_NAME], Je vous confirme avoir traité et mis à jour les Excel concernant…" at bounding box center [288, 136] width 318 height 181
copy div "Un candidat a retenu toute mon attention après lecture de son Cv et de l'entret…"
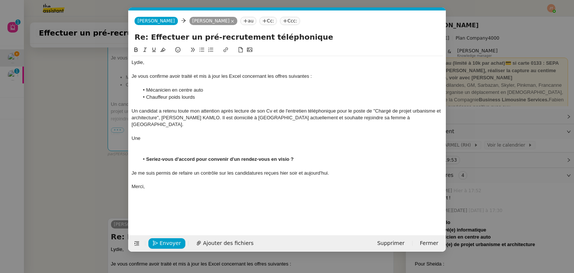
click at [147, 135] on div "Une" at bounding box center [288, 138] width 312 height 7
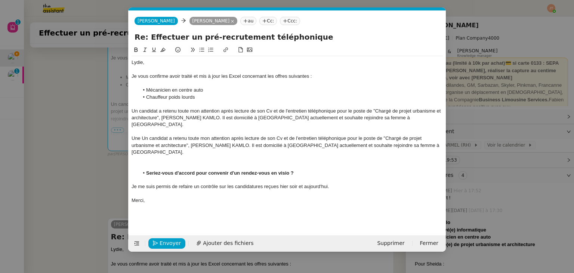
click at [168, 135] on div "Une Un candidat a retenu toute mon attention après lecture de son Cv et de l'en…" at bounding box center [288, 145] width 312 height 21
click at [148, 135] on div "Une Un candidate a retenu toute mon attention après lecture de son Cv et de l'e…" at bounding box center [288, 145] width 312 height 21
click at [416, 135] on div "Une candidate a retenu toute mon attention après lecture de son Cv et de l'entr…" at bounding box center [288, 145] width 312 height 21
drag, startPoint x: 162, startPoint y: 139, endPoint x: 405, endPoint y: 132, distance: 243.2
click at [405, 135] on div "Une candidate a retenu toute mon attention après lecture de son Cv et de l'entr…" at bounding box center [288, 145] width 312 height 21
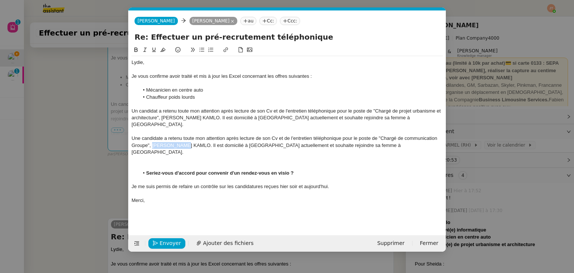
drag, startPoint x: 185, startPoint y: 139, endPoint x: 152, endPoint y: 138, distance: 32.9
click at [152, 138] on div "Une candidate a retenu toute mon attention après lecture de son Cv et de l'entr…" at bounding box center [288, 145] width 312 height 21
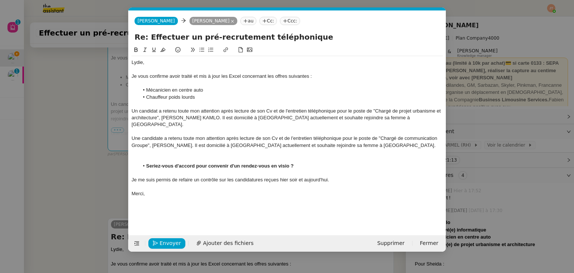
click at [185, 138] on div "Une candidate a retenu toute mon attention après lecture de son Cv et de l'entr…" at bounding box center [288, 142] width 312 height 14
click at [220, 138] on div "Une candidate a retenu toute mon attention après lecture de son Cv et de l'entr…" at bounding box center [288, 142] width 312 height 14
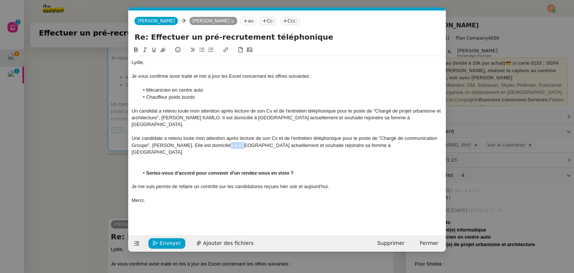
drag, startPoint x: 237, startPoint y: 138, endPoint x: 224, endPoint y: 138, distance: 13.5
click at [224, 138] on div "Une candidate a retenu toute mon attention après lecture de son Cv et de l'entr…" at bounding box center [288, 145] width 312 height 21
drag, startPoint x: 393, startPoint y: 138, endPoint x: 284, endPoint y: 138, distance: 109.6
click at [284, 138] on div "Une candidate a retenu toute mon attention après lecture de son Cv et de l'entr…" at bounding box center [288, 145] width 312 height 21
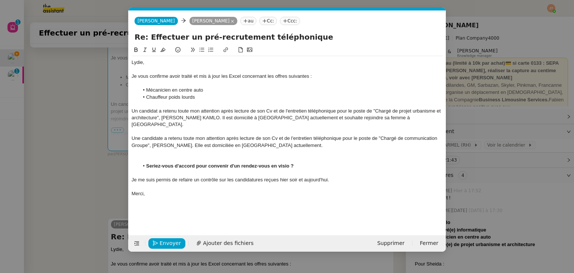
click at [247, 137] on div "Une candidate a retenu toute mon attention après lecture de son Cv et de l'entr…" at bounding box center [288, 142] width 312 height 14
click at [282, 156] on div at bounding box center [288, 159] width 312 height 7
click at [257, 139] on div "Une candidate a retenu toute mon attention après lecture de son Cv et de l'entr…" at bounding box center [288, 142] width 312 height 14
click at [0, 0] on lt-em "pour le moment" at bounding box center [0, 0] width 0 height 0
click at [73, 162] on nz-modal-container "Service TA - VOYAGE - PROPOSITION GLOBALE A utiliser dans le cadre de propositi…" at bounding box center [287, 136] width 574 height 273
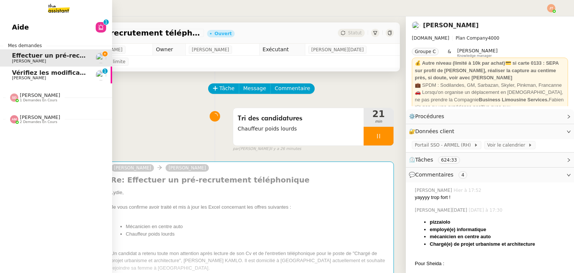
click at [30, 78] on span "[PERSON_NAME]" at bounding box center [29, 78] width 34 height 5
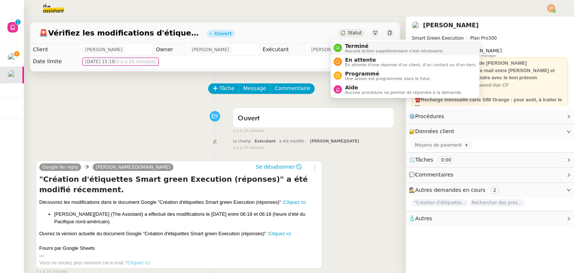
click at [348, 47] on span "Terminé" at bounding box center [394, 46] width 99 height 6
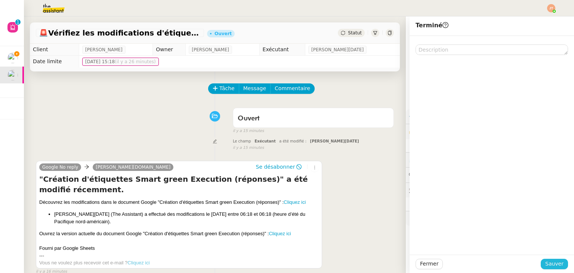
click at [551, 264] on span "Sauver" at bounding box center [555, 264] width 18 height 9
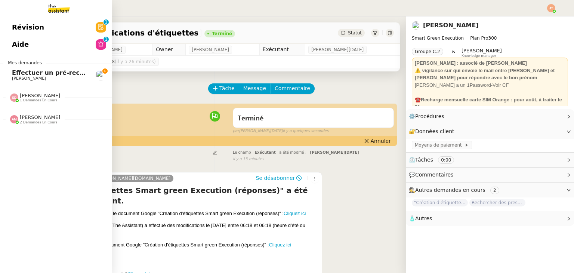
click at [67, 47] on link "Aide 0 1 2 3 4 5 6 7 8 9" at bounding box center [56, 44] width 112 height 17
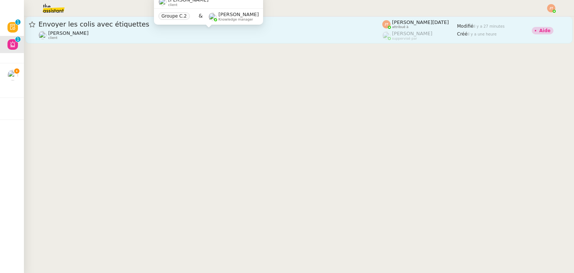
click at [141, 32] on div "[PERSON_NAME] client" at bounding box center [211, 35] width 344 height 10
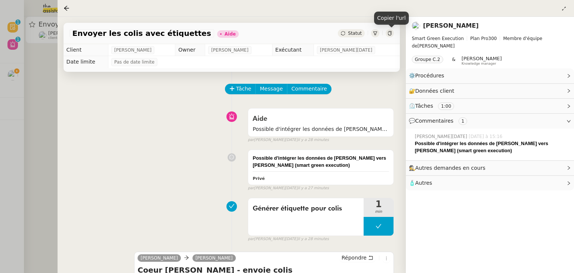
click at [390, 34] on icon at bounding box center [390, 33] width 4 height 4
click at [50, 85] on div at bounding box center [287, 136] width 574 height 273
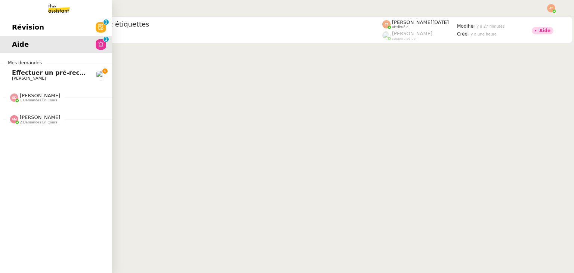
click at [36, 74] on span "Effectuer un pré-recrutement téléphonique" at bounding box center [85, 72] width 146 height 7
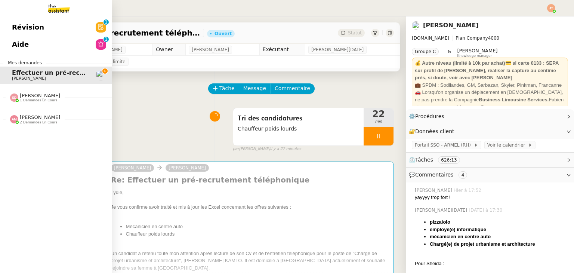
click at [44, 40] on link "Aide 0 1 2 3 4 5 6 7 8 9" at bounding box center [56, 44] width 112 height 17
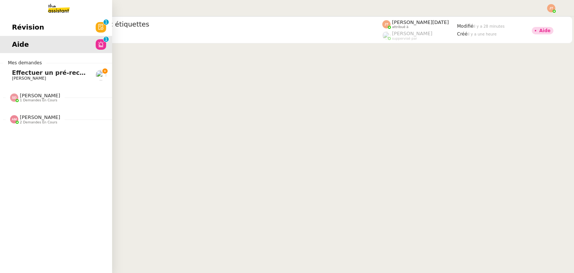
click at [18, 79] on span "[PERSON_NAME]" at bounding box center [29, 78] width 34 height 5
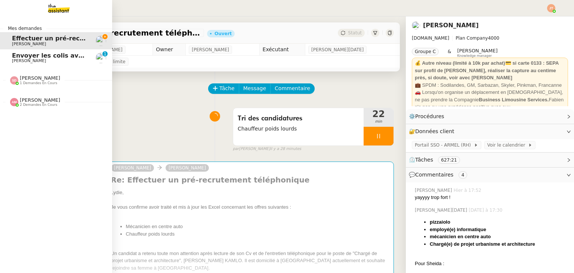
click at [46, 59] on span "[PERSON_NAME]" at bounding box center [29, 60] width 34 height 5
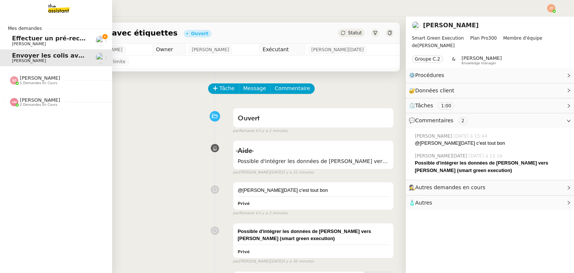
click at [37, 82] on span "1 demandes en cours" at bounding box center [38, 83] width 37 height 4
click at [41, 78] on span "[PERSON_NAME]" at bounding box center [40, 78] width 40 height 6
click at [41, 99] on span "[PERSON_NAME]" at bounding box center [29, 99] width 34 height 5
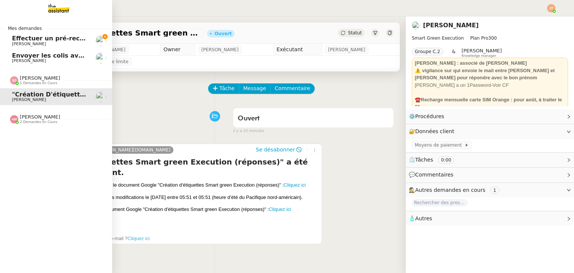
click at [34, 79] on span "[PERSON_NAME]" at bounding box center [40, 78] width 40 height 6
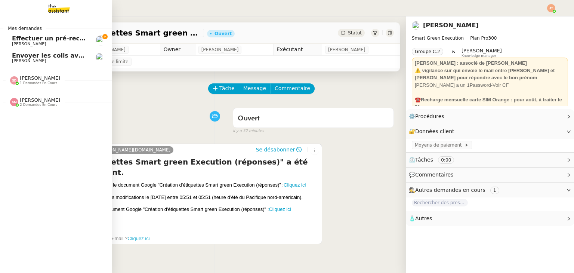
click at [43, 62] on span "[PERSON_NAME]" at bounding box center [29, 60] width 34 height 5
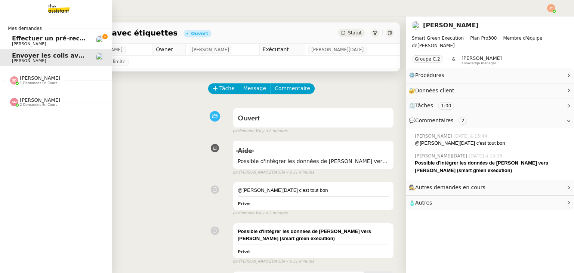
click at [28, 39] on span "Effectuer un pré-recrutement téléphonique" at bounding box center [85, 38] width 146 height 7
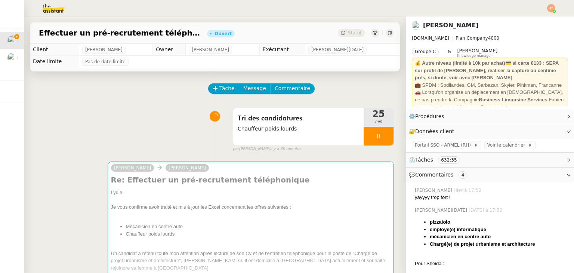
click at [67, 96] on div "Tâche Message Commentaire" at bounding box center [215, 92] width 358 height 18
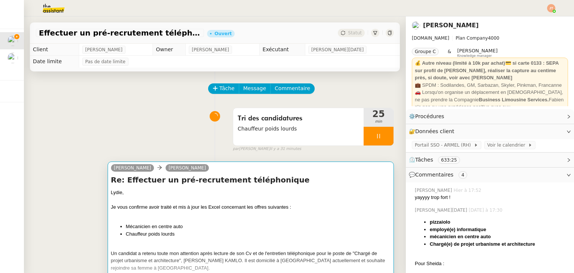
click at [147, 206] on div "Je vous confirme avoir traité et mis à jour les Excel concernant les offres sui…" at bounding box center [251, 206] width 280 height 7
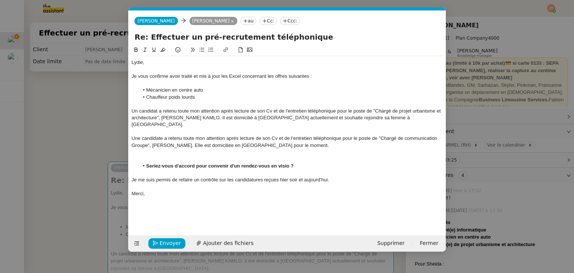
scroll to position [0, 16]
click at [84, 121] on nz-modal-container "Service TA - VOYAGE - PROPOSITION GLOBALE A utiliser dans le cadre de propositi…" at bounding box center [287, 136] width 574 height 273
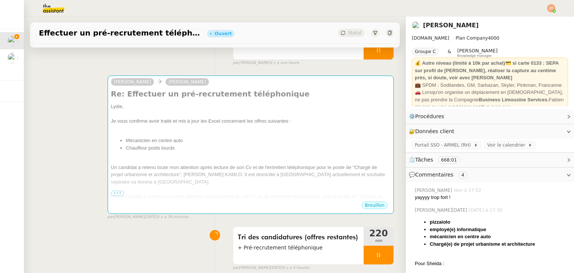
scroll to position [187, 0]
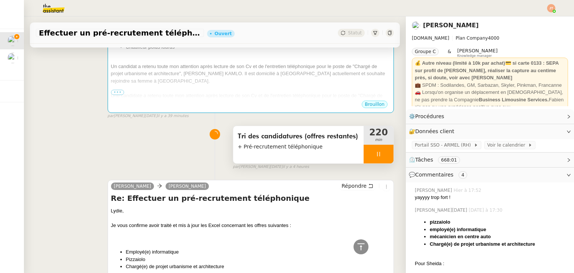
click at [364, 154] on div at bounding box center [379, 154] width 30 height 19
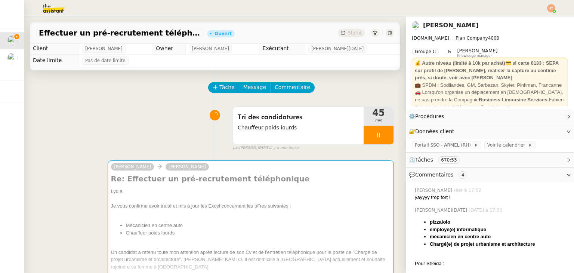
scroll to position [0, 0]
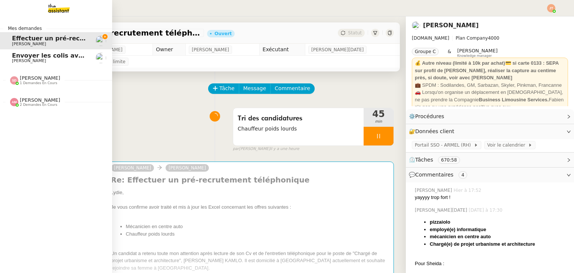
click at [43, 53] on span "Envoyer les colis avec étiquettes" at bounding box center [67, 55] width 111 height 7
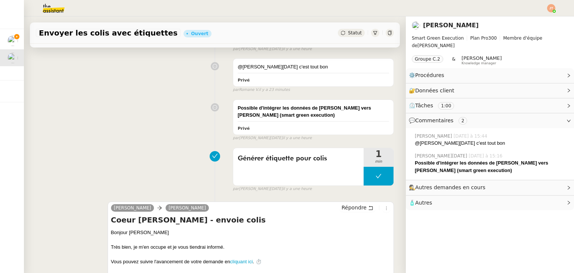
scroll to position [187, 0]
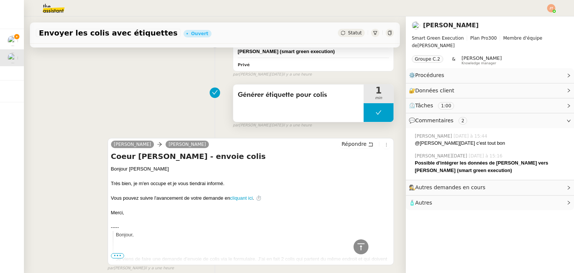
click at [364, 119] on button at bounding box center [379, 112] width 30 height 19
click at [364, 118] on div at bounding box center [371, 112] width 15 height 19
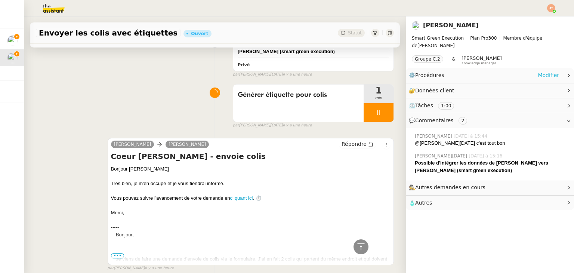
click at [540, 75] on link "Modifier" at bounding box center [548, 75] width 21 height 9
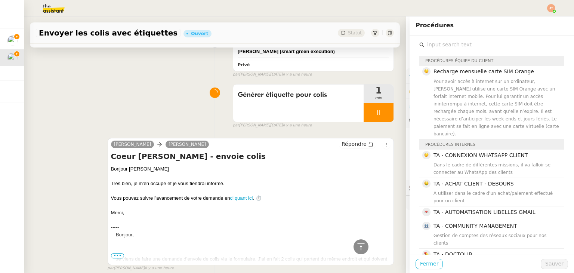
click at [420, 266] on span "Fermer" at bounding box center [429, 264] width 18 height 9
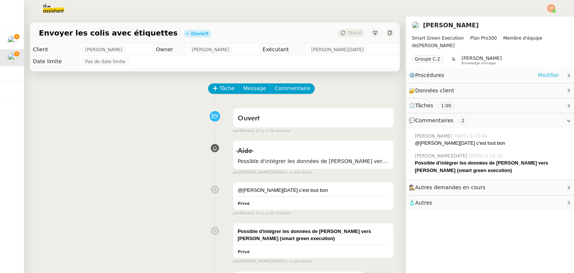
click at [539, 76] on link "Modifier" at bounding box center [548, 75] width 21 height 9
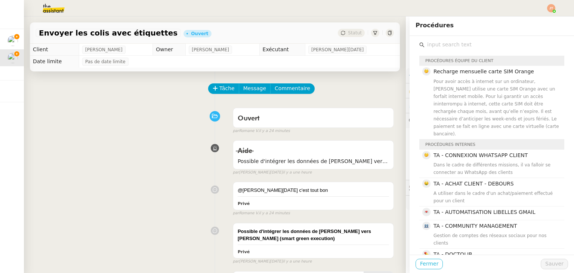
click at [420, 264] on span "Fermer" at bounding box center [429, 264] width 18 height 9
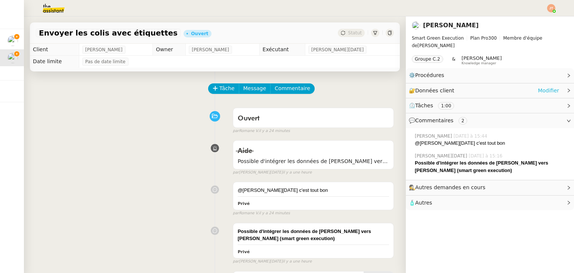
click at [541, 89] on link "Modifier" at bounding box center [548, 90] width 21 height 9
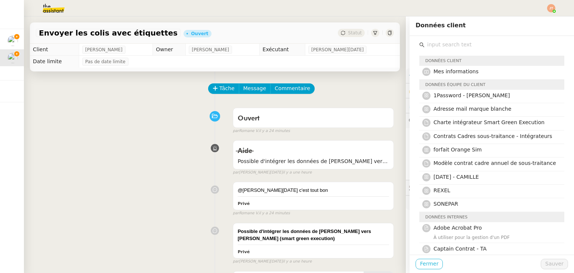
click at [420, 265] on span "Fermer" at bounding box center [429, 264] width 18 height 9
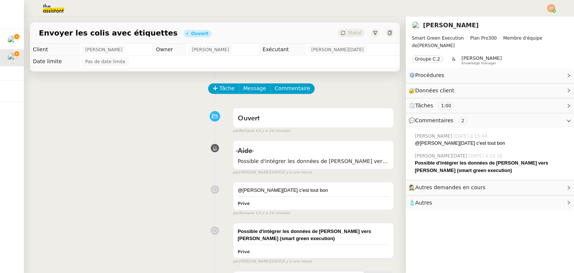
click at [59, 8] on img at bounding box center [48, 8] width 58 height 16
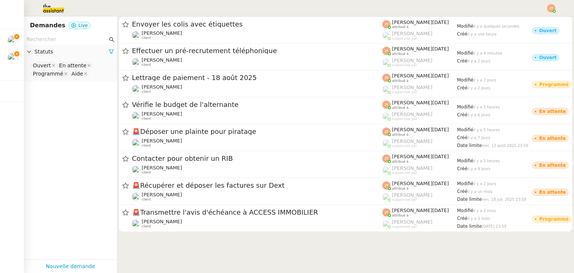
click at [61, 42] on input "text" at bounding box center [67, 39] width 81 height 9
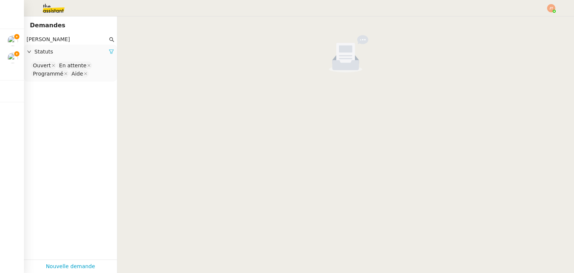
type input "[PERSON_NAME]"
click at [109, 49] on link at bounding box center [111, 52] width 5 height 6
click at [105, 49] on span "Statuts" at bounding box center [74, 51] width 80 height 9
click at [80, 62] on nz-select-top-control "Please select" at bounding box center [70, 65] width 81 height 9
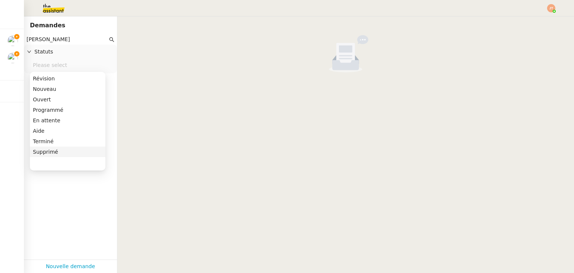
click at [52, 147] on nz-option-item "Supprimé" at bounding box center [68, 152] width 76 height 10
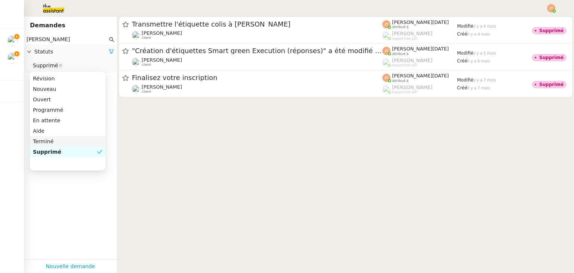
click at [52, 141] on div "Terminé" at bounding box center [68, 141] width 70 height 7
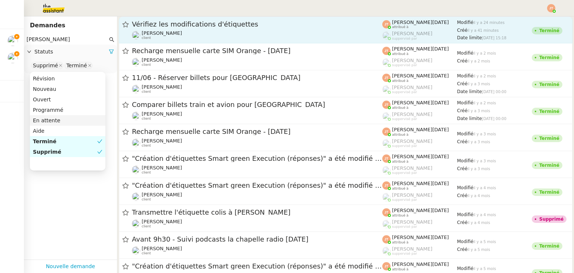
click at [172, 26] on span "Vérifiez les modifications d'étiquettes" at bounding box center [257, 24] width 251 height 7
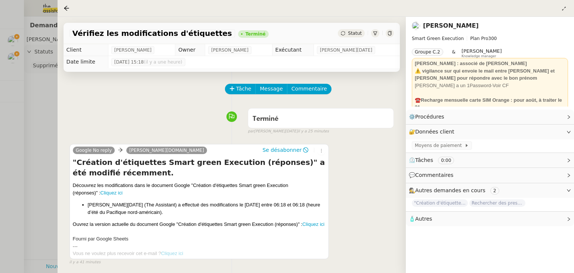
click at [21, 99] on div at bounding box center [287, 136] width 574 height 273
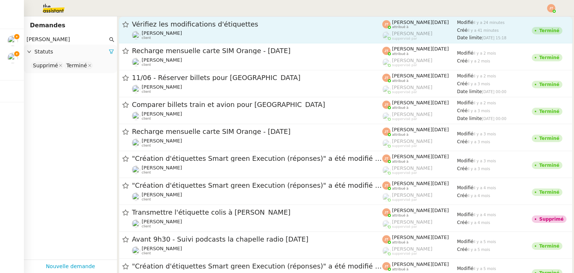
click at [171, 31] on span "[PERSON_NAME]" at bounding box center [162, 33] width 40 height 6
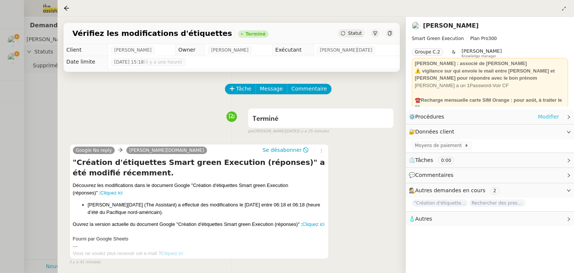
click at [545, 119] on link "Modifier" at bounding box center [548, 117] width 21 height 9
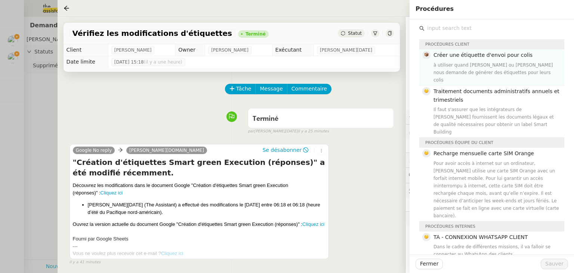
click at [456, 65] on div "à utiliser quand [PERSON_NAME] ou [PERSON_NAME] nous demande de générer des éti…" at bounding box center [497, 72] width 126 height 22
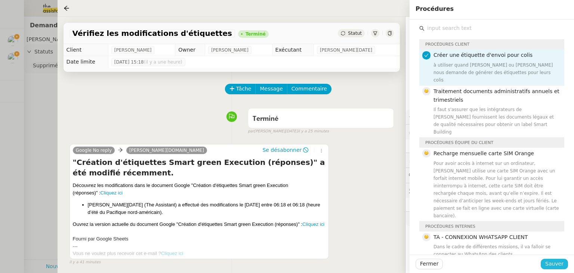
click at [554, 264] on span "Sauver" at bounding box center [555, 264] width 18 height 9
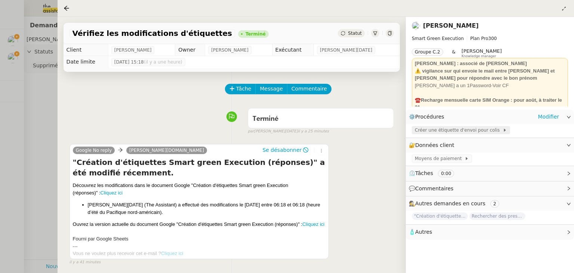
click at [435, 133] on span "Créer une étiquette d'envoi pour colis" at bounding box center [459, 129] width 88 height 7
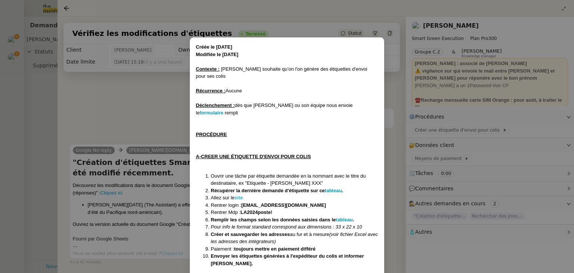
click at [239, 195] on strong "site" at bounding box center [239, 198] width 8 height 6
drag, startPoint x: 138, startPoint y: 127, endPoint x: 10, endPoint y: 89, distance: 133.6
click at [136, 126] on nz-modal-container "Créée le 17/01/2025 Modifiée le 13/02/2025 Contexte : David souhaite qu’on l'on…" at bounding box center [287, 136] width 574 height 273
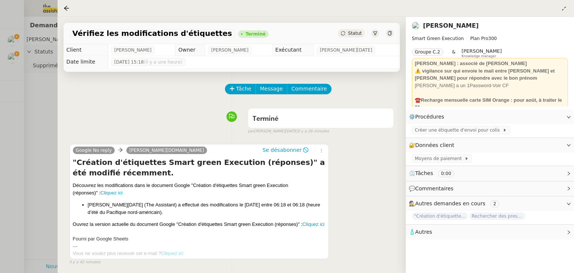
click at [36, 93] on div at bounding box center [287, 136] width 574 height 273
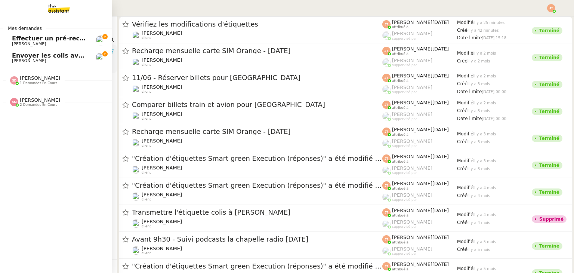
click at [30, 62] on span "[PERSON_NAME]" at bounding box center [29, 60] width 34 height 5
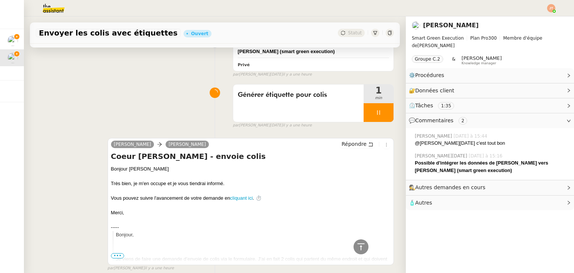
scroll to position [369, 0]
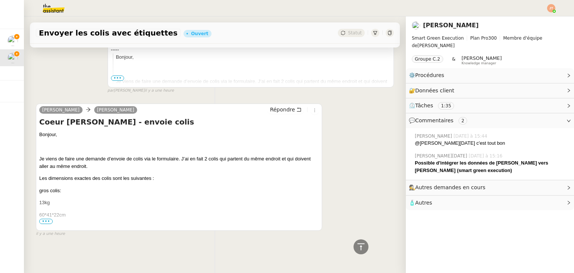
click at [48, 219] on span "•••" at bounding box center [45, 221] width 13 height 5
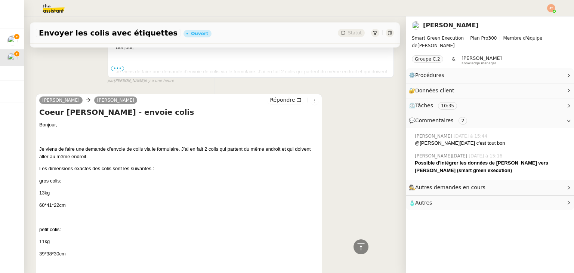
scroll to position [374, 0]
click at [278, 99] on span "Répondre" at bounding box center [282, 99] width 25 height 7
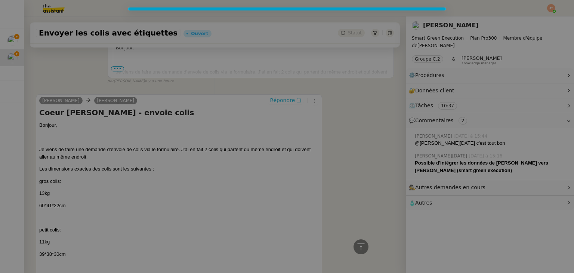
scroll to position [432, 0]
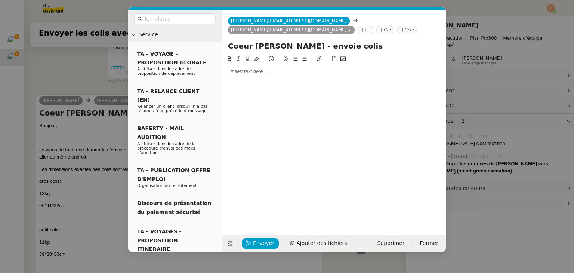
click at [268, 76] on div at bounding box center [334, 71] width 218 height 13
click at [96, 81] on nz-modal-container "Service TA - VOYAGE - PROPOSITION GLOBALE A utiliser dans le cadre de propositi…" at bounding box center [287, 136] width 574 height 273
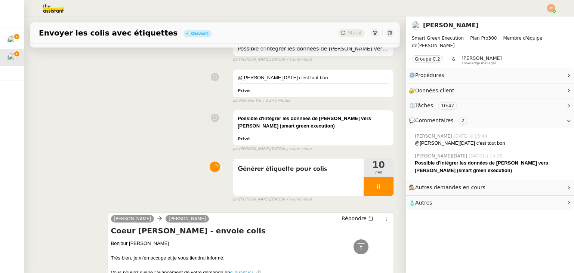
scroll to position [0, 0]
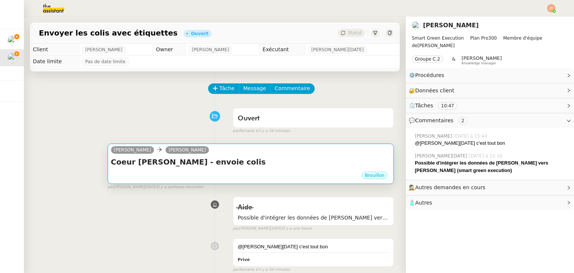
click at [199, 168] on div "Coeur Zola - envoie colis •••" at bounding box center [251, 164] width 280 height 14
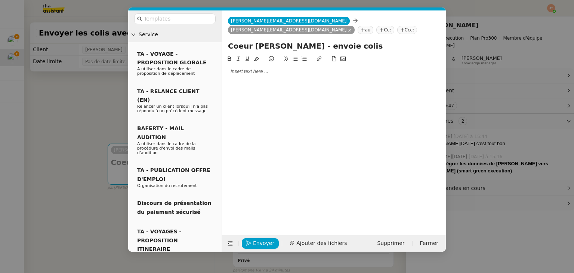
click at [261, 74] on div at bounding box center [334, 71] width 218 height 7
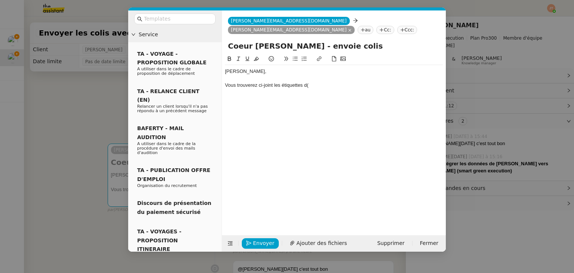
click at [72, 103] on nz-modal-container "Service TA - VOYAGE - PROPOSITION GLOBALE A utiliser dans le cadre de propositi…" at bounding box center [287, 136] width 574 height 273
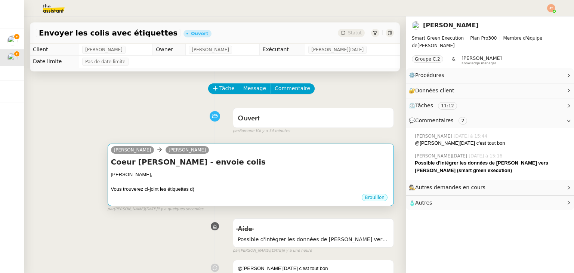
click at [202, 193] on div "Vous trouverez ci-joint les étiquettes d(" at bounding box center [251, 188] width 280 height 7
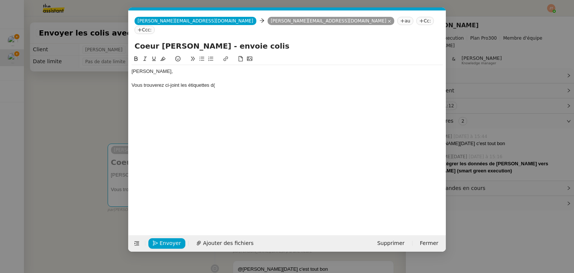
scroll to position [0, 16]
click at [226, 82] on div "Vous trouverez ci-joint les étiquettes d(" at bounding box center [288, 85] width 312 height 7
click at [88, 111] on nz-modal-container "Service TA - VOYAGE - PROPOSITION GLOBALE A utiliser dans le cadre de propositi…" at bounding box center [287, 136] width 574 height 273
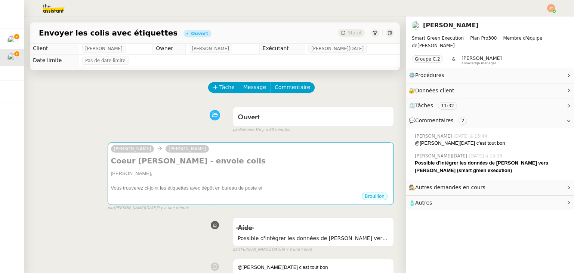
scroll to position [0, 0]
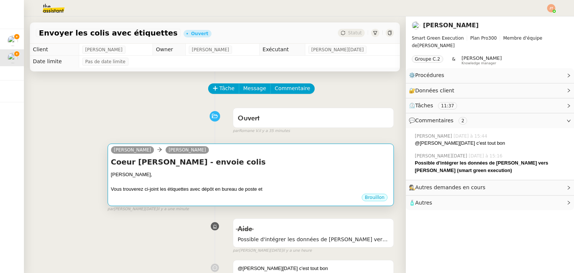
click at [221, 170] on div "Coeur Zola - envoie colis Alexis, Vous trouverez ci-joint les étiquettes avec d…" at bounding box center [251, 175] width 280 height 36
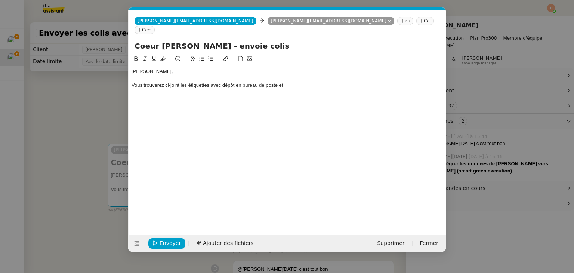
scroll to position [0, 16]
click at [303, 82] on div "Vous trouverez ci-joint les étiquettes avec dépôt en bureau de poste et" at bounding box center [288, 85] width 312 height 7
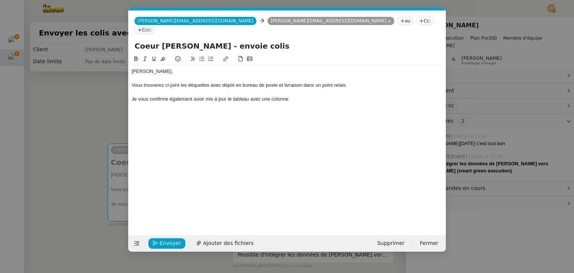
click at [81, 109] on nz-modal-container "Service TA - VOYAGE - PROPOSITION GLOBALE A utiliser dans le cadre de propositi…" at bounding box center [287, 136] width 574 height 273
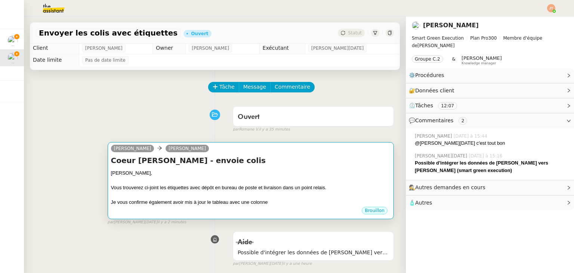
scroll to position [0, 0]
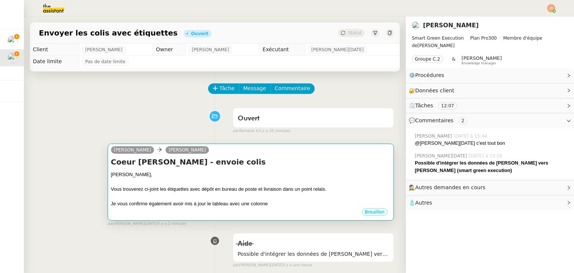
click at [246, 184] on div at bounding box center [251, 181] width 280 height 7
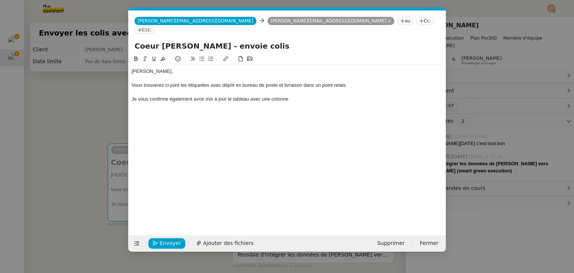
scroll to position [0, 16]
click at [302, 96] on div "Je vous confirme également avoir mis à jour le tableau avec une colonne" at bounding box center [288, 99] width 312 height 7
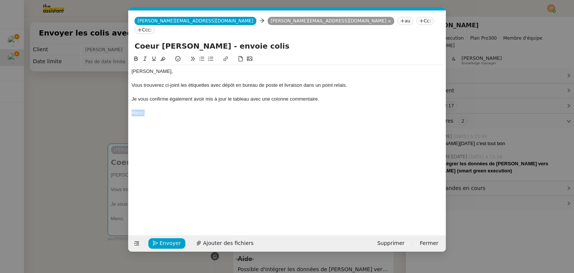
drag, startPoint x: 147, startPoint y: 101, endPoint x: 132, endPoint y: 102, distance: 15.7
click at [132, 110] on div "Merci," at bounding box center [288, 113] width 312 height 7
click at [237, 243] on span "Ajouter des fichiers" at bounding box center [228, 243] width 50 height 9
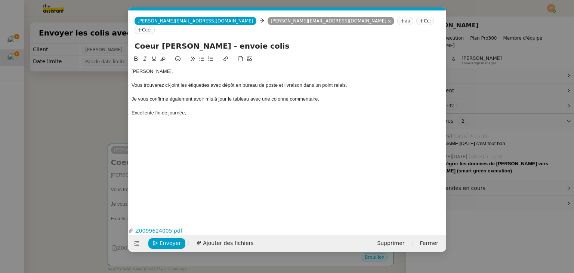
click at [93, 94] on nz-modal-container "Service TA - VOYAGE - PROPOSITION GLOBALE A utiliser dans le cadre de propositi…" at bounding box center [287, 136] width 574 height 273
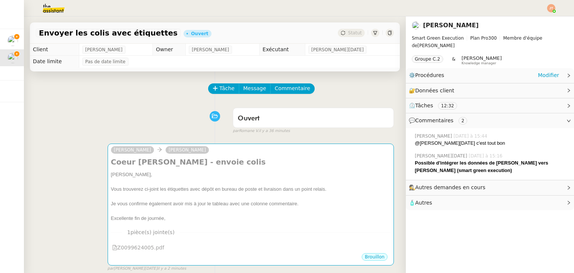
click at [558, 74] on div "⚙️ Procédures Modifier" at bounding box center [490, 75] width 168 height 15
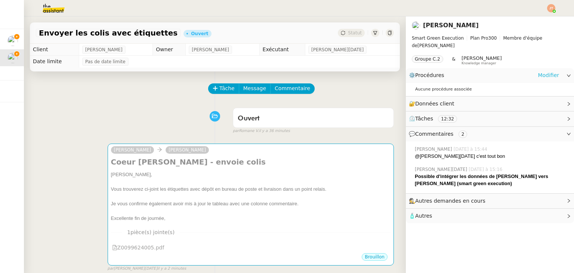
click at [542, 76] on link "Modifier" at bounding box center [548, 75] width 21 height 9
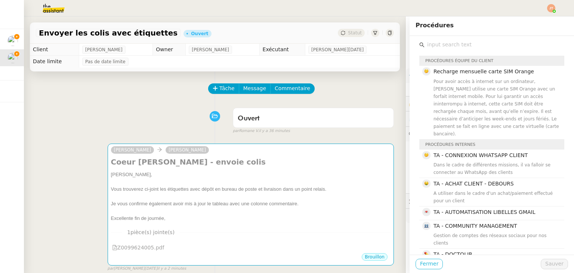
click at [421, 265] on span "Fermer" at bounding box center [429, 264] width 18 height 9
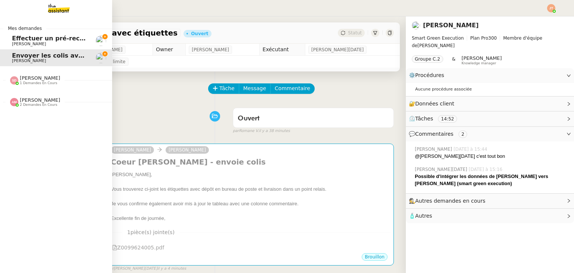
click at [51, 40] on span "Effectuer un pré-recrutement téléphonique" at bounding box center [85, 38] width 146 height 7
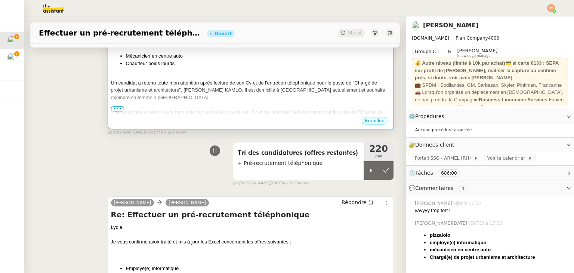
scroll to position [187, 0]
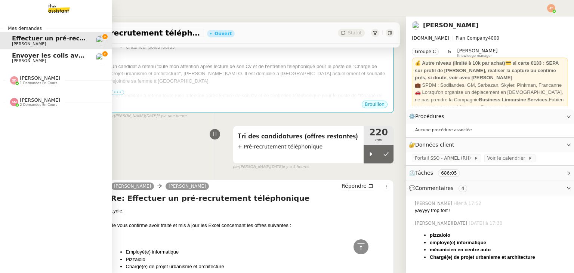
click at [31, 57] on span "Envoyer les colis avec étiquettes" at bounding box center [67, 55] width 111 height 7
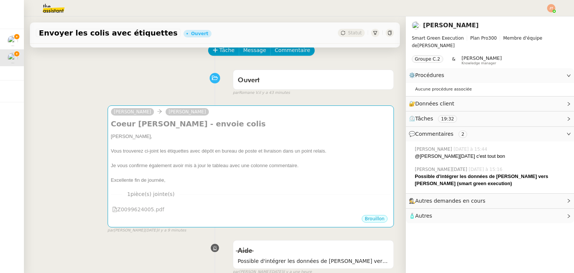
scroll to position [37, 0]
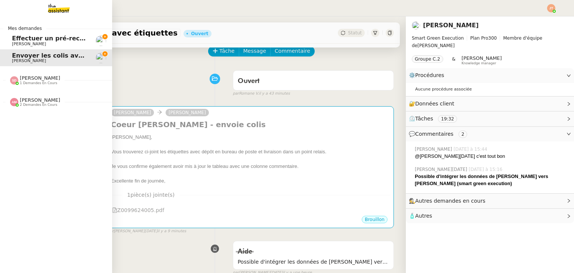
click at [16, 39] on span "Effectuer un pré-recrutement téléphonique" at bounding box center [85, 38] width 146 height 7
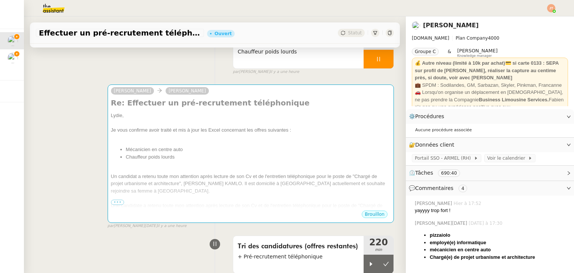
scroll to position [75, 0]
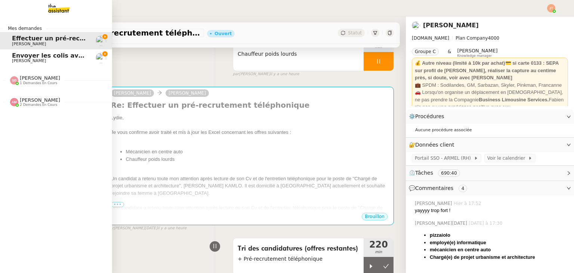
click at [29, 56] on span "Envoyer les colis avec étiquettes" at bounding box center [67, 55] width 111 height 7
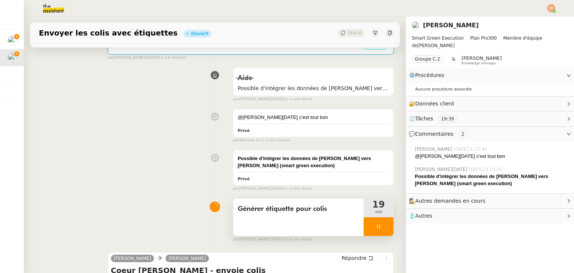
scroll to position [224, 0]
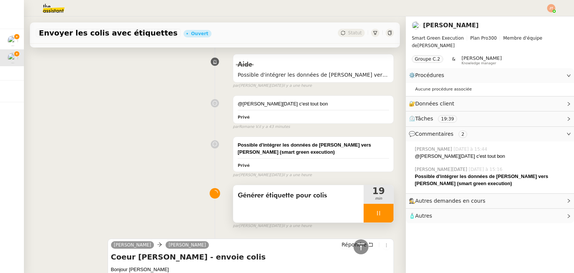
click at [364, 214] on div at bounding box center [379, 213] width 30 height 19
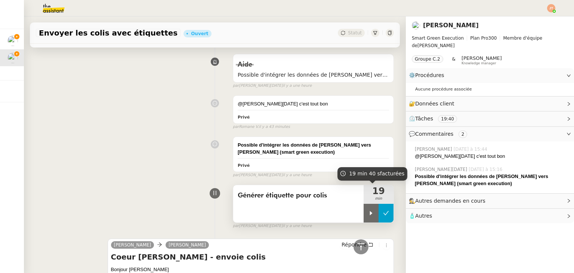
click at [379, 214] on button at bounding box center [386, 213] width 15 height 19
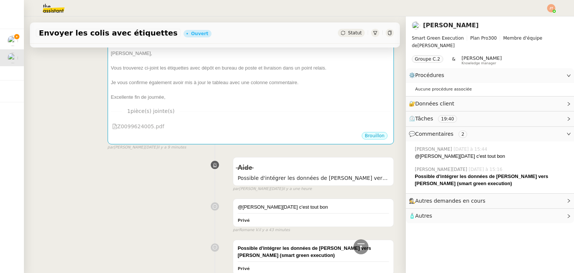
scroll to position [75, 0]
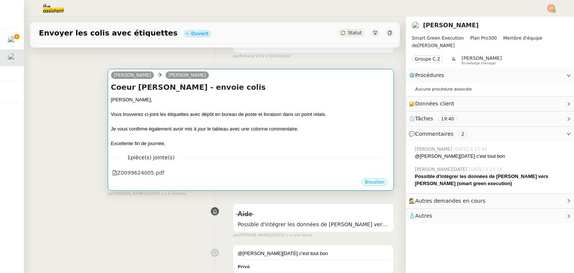
click at [184, 140] on div at bounding box center [251, 136] width 280 height 7
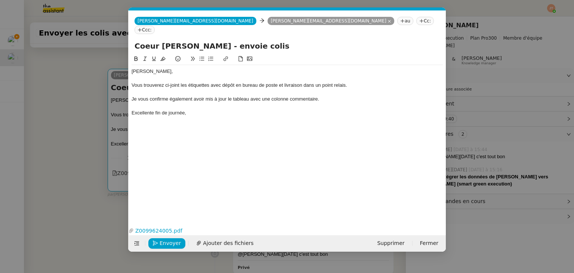
scroll to position [0, 16]
click at [167, 246] on span "Envoyer" at bounding box center [170, 243] width 21 height 9
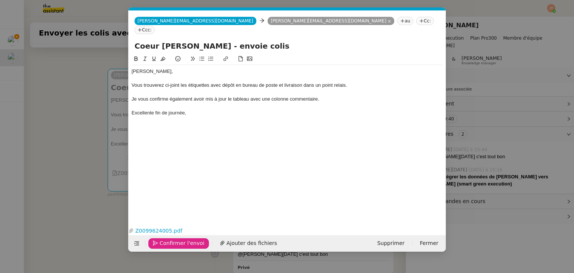
click at [167, 246] on span "Confirmer l'envoi" at bounding box center [182, 243] width 45 height 9
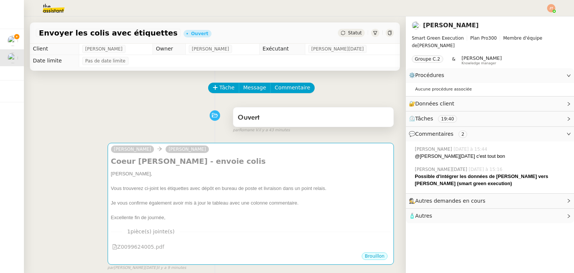
scroll to position [0, 0]
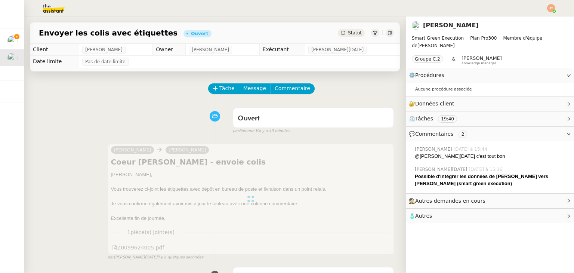
click at [349, 32] on span "Statut" at bounding box center [355, 32] width 14 height 5
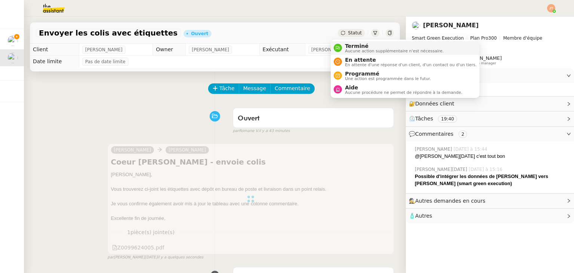
click at [353, 50] on span "Aucune action supplémentaire n'est nécessaire." at bounding box center [394, 51] width 99 height 4
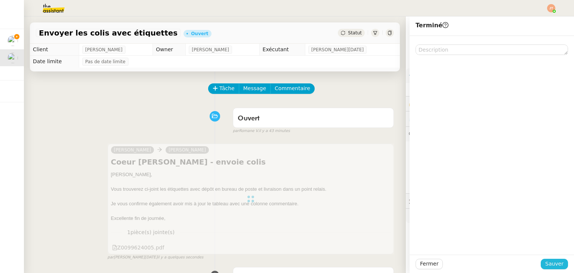
click at [549, 264] on span "Sauver" at bounding box center [555, 264] width 18 height 9
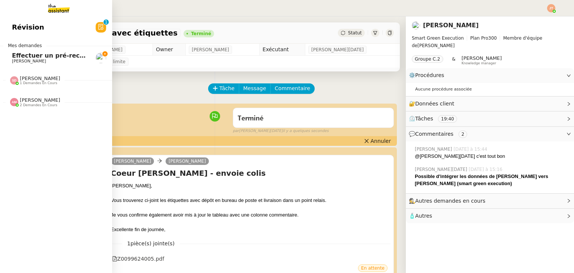
click at [49, 56] on span "Effectuer un pré-recrutement téléphonique" at bounding box center [85, 55] width 146 height 7
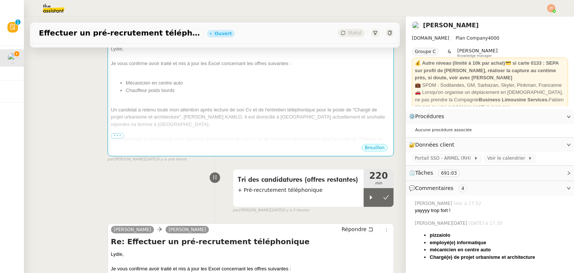
scroll to position [150, 0]
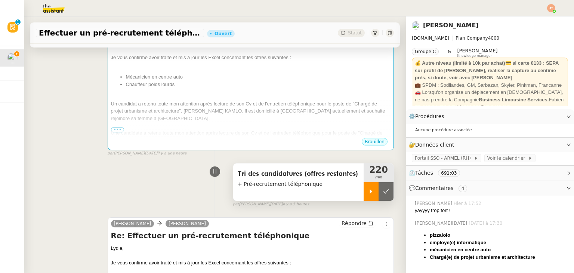
click at [364, 197] on div at bounding box center [371, 191] width 15 height 19
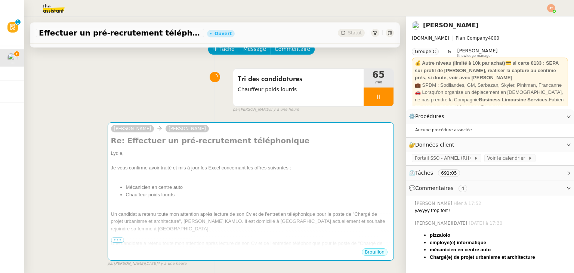
scroll to position [37, 0]
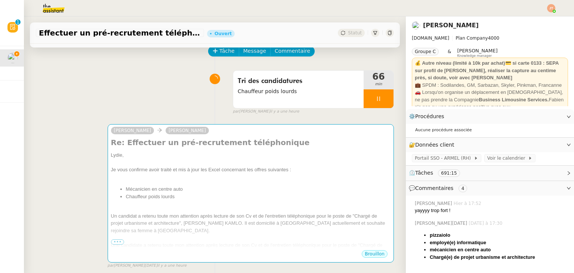
click at [107, 74] on div "Tri des candidatures Chauffeur poids lourds 66 min false par Sheida D. il y a u…" at bounding box center [215, 91] width 358 height 48
click at [107, 72] on div "Tri des candidatures Chauffeur poids lourds 73 min false par Sheida D. il y a u…" at bounding box center [215, 91] width 358 height 48
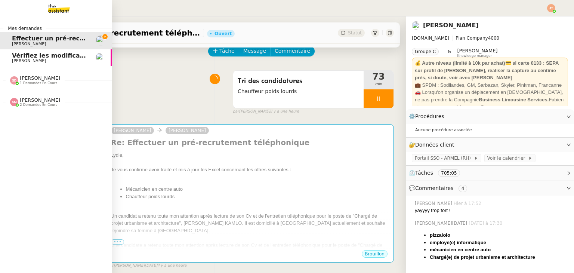
click at [50, 61] on span "[PERSON_NAME]" at bounding box center [50, 61] width 76 height 4
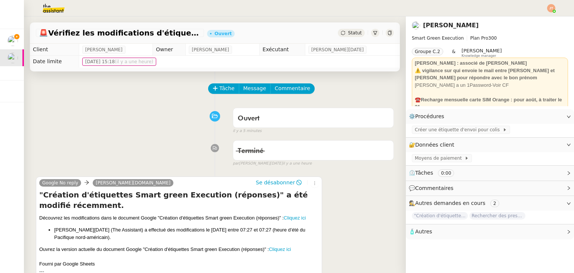
click at [348, 35] on span "Statut" at bounding box center [355, 32] width 14 height 5
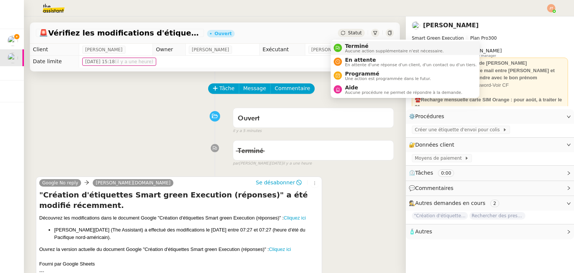
click at [349, 49] on span "Aucune action supplémentaire n'est nécessaire." at bounding box center [394, 51] width 99 height 4
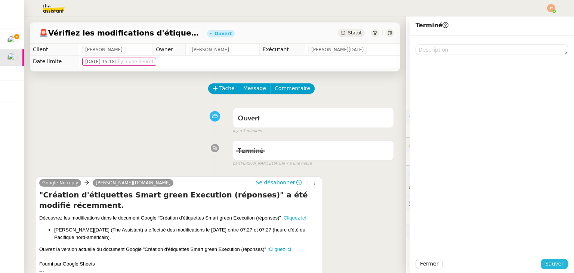
click at [550, 263] on span "Sauver" at bounding box center [555, 264] width 18 height 9
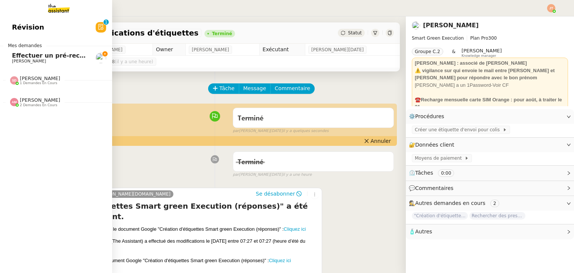
click at [45, 60] on span "[PERSON_NAME]" at bounding box center [50, 61] width 76 height 4
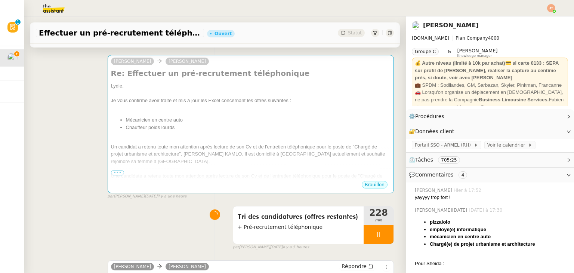
scroll to position [112, 0]
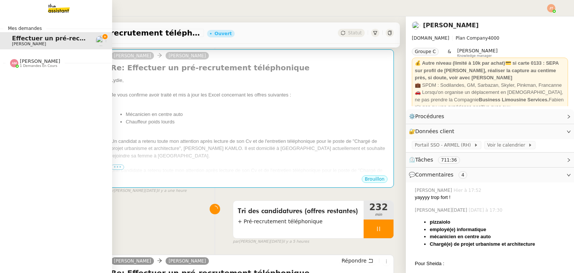
click at [39, 59] on span "[PERSON_NAME]" at bounding box center [40, 61] width 40 height 6
click at [39, 60] on span "[PERSON_NAME]" at bounding box center [40, 61] width 40 height 6
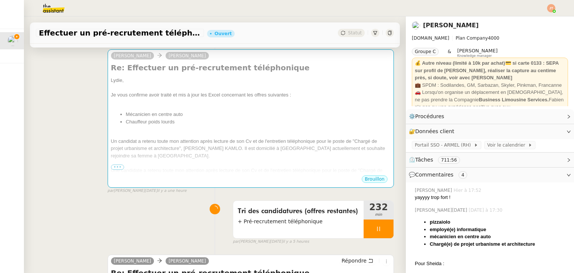
click at [200, 201] on div "Tri des candidatures (offres restantes) + Pré-recrutement téléphonique 232 min …" at bounding box center [215, 221] width 358 height 48
click at [67, 129] on div "camille Lydie Laulon Re: Effectuer un pré-recrutement téléphonique Lydie, Je vo…" at bounding box center [215, 118] width 358 height 151
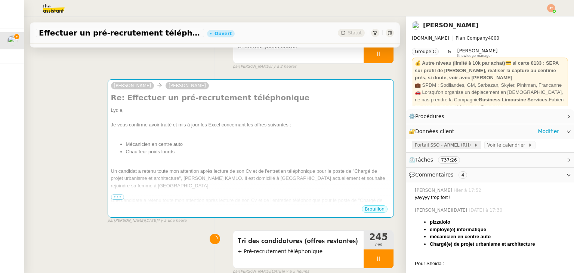
click at [424, 145] on span "Portail SSO - ARMEL (RH)" at bounding box center [444, 144] width 59 height 7
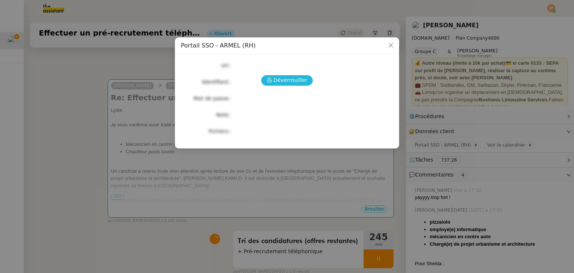
click at [301, 80] on span "Déverrouiller" at bounding box center [291, 80] width 34 height 9
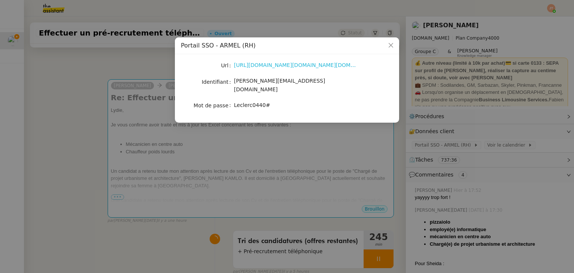
click at [257, 65] on link "https://portail-sso.altays-progiciels.com/e-leclerc/module.php/altays/security?…" at bounding box center [307, 65] width 146 height 6
click at [91, 95] on nz-modal-container "Portail SSO - ARMEL (RH) Url https://portail-sso.altays-progiciels.com/e-lecler…" at bounding box center [287, 136] width 574 height 273
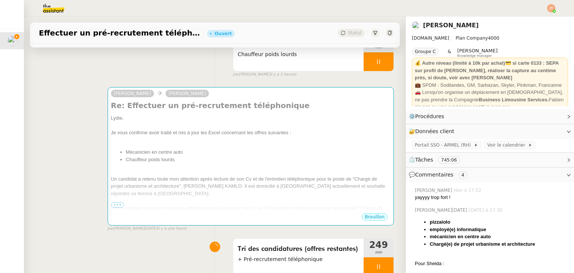
scroll to position [67, 0]
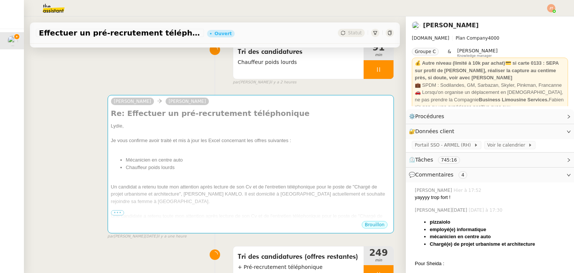
click at [298, 93] on div "camille Lydie Laulon Re: Effectuer un pré-recrutement téléphonique Lydie, Je vo…" at bounding box center [215, 163] width 358 height 151
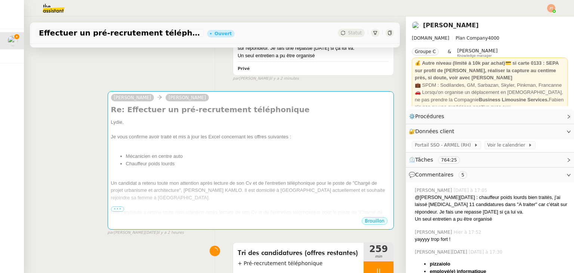
scroll to position [150, 0]
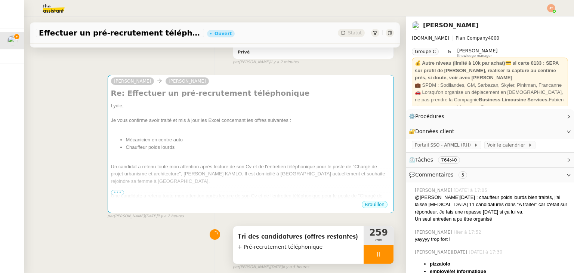
click at [368, 260] on div at bounding box center [379, 254] width 30 height 19
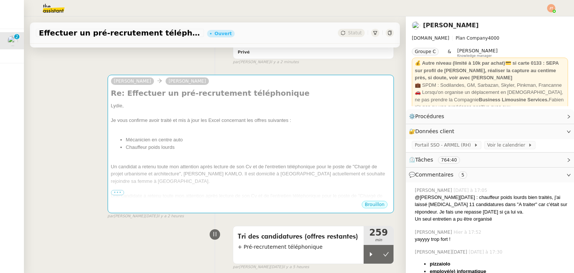
click at [70, 114] on div "camille Lydie Laulon Re: Effectuer un pré-recrutement téléphonique Lydie, Je vo…" at bounding box center [215, 143] width 358 height 151
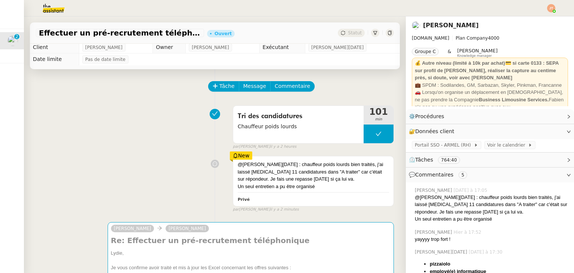
scroll to position [0, 0]
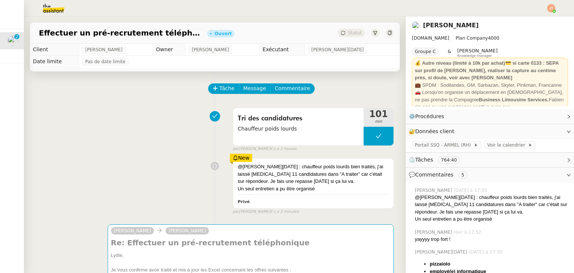
click at [236, 160] on div "New" at bounding box center [241, 158] width 23 height 8
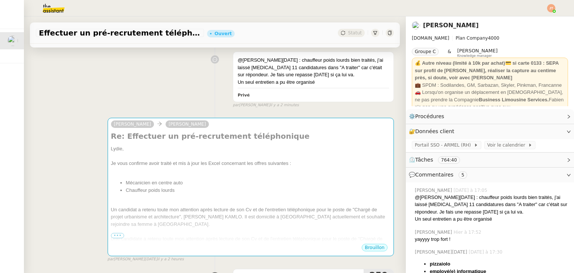
scroll to position [112, 0]
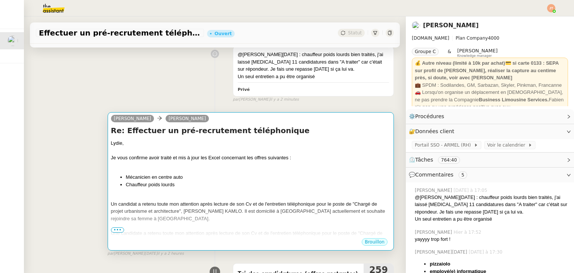
click at [188, 187] on li "Chauffeur poids lourds" at bounding box center [258, 184] width 265 height 7
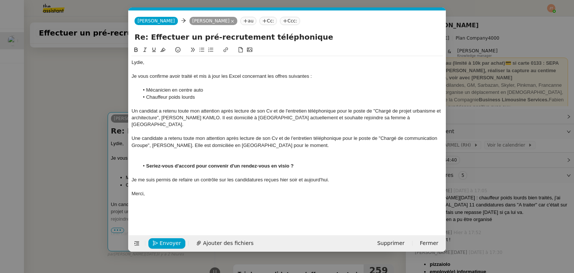
scroll to position [0, 16]
click at [335, 177] on div "Je me suis permis de refaire un contrôle sur les candidatures reçues hier soir …" at bounding box center [288, 180] width 312 height 7
click at [203, 51] on icon at bounding box center [201, 49] width 5 height 5
click at [272, 190] on li "Souhaitez-vous que je procède à une repasse demain conernant les profils ayant …" at bounding box center [291, 193] width 304 height 7
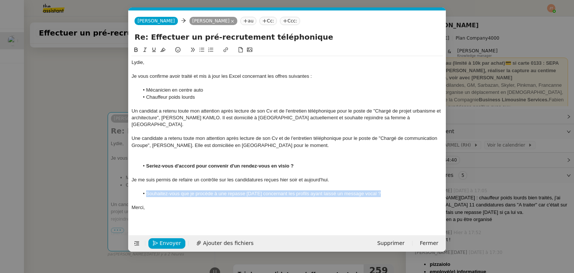
drag, startPoint x: 387, startPoint y: 189, endPoint x: 168, endPoint y: 108, distance: 233.7
click at [145, 190] on li "Souhaitez-vous que je procède à une repasse demain concernant les profils ayant…" at bounding box center [291, 193] width 304 height 7
click at [135, 50] on icon at bounding box center [136, 49] width 5 height 5
click at [45, 165] on nz-modal-container "Service TA - VOYAGE - PROPOSITION GLOBALE A utiliser dans le cadre de propositi…" at bounding box center [287, 136] width 574 height 273
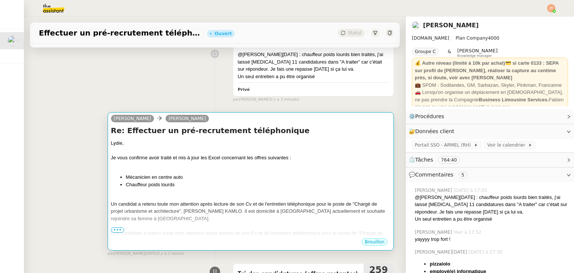
click at [221, 211] on div "Un candidat a retenu toute mon attention après lecture de son Cv et de l'entret…" at bounding box center [251, 211] width 280 height 22
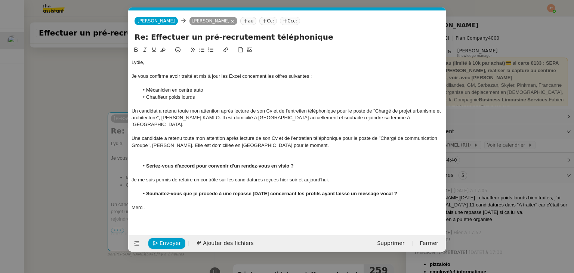
click at [335, 191] on strong "Souhaitez-vous que je procède à une repasse demain concernant les profils ayant…" at bounding box center [271, 194] width 251 height 6
click at [51, 177] on nz-modal-container "Service TA - VOYAGE - PROPOSITION GLOBALE A utiliser dans le cadre de propositi…" at bounding box center [287, 136] width 574 height 273
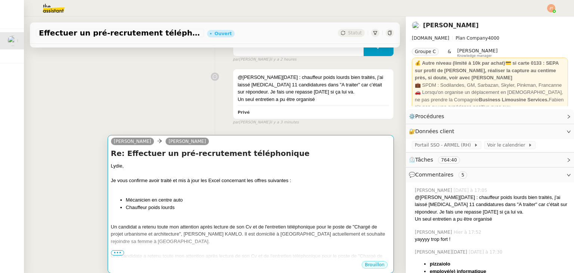
scroll to position [112, 0]
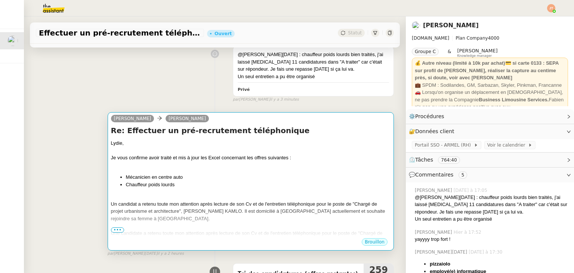
click at [259, 191] on div "Lydie, Je vous confirme avoir traité et mis à jour les Excel concernant les off…" at bounding box center [251, 234] width 280 height 190
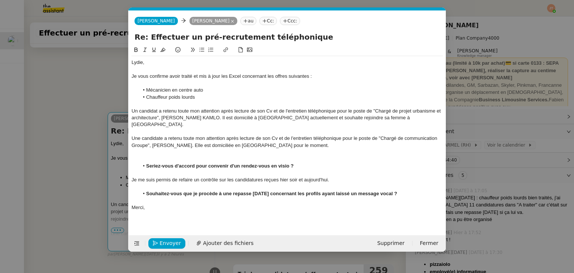
scroll to position [0, 16]
drag, startPoint x: 335, startPoint y: 187, endPoint x: 324, endPoint y: 187, distance: 10.8
click at [324, 191] on strong "Souhaitez-vous que je procède à une repasse demain concernant les profils ayant…" at bounding box center [271, 194] width 251 height 6
click at [43, 163] on nz-modal-container "Service TA - VOYAGE - PROPOSITION GLOBALE A utiliser dans le cadre de propositi…" at bounding box center [287, 136] width 574 height 273
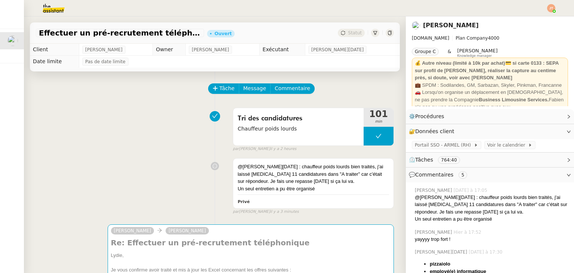
scroll to position [187, 0]
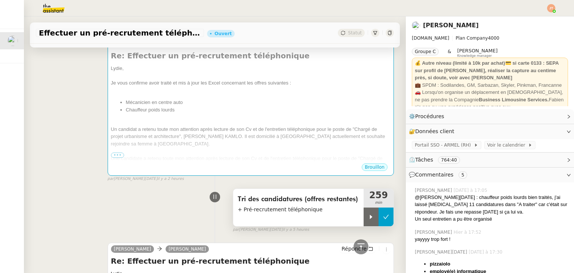
click at [383, 219] on icon at bounding box center [386, 217] width 6 height 6
click at [81, 189] on div "Tri des candidatures (offres restantes) + Pré-recrutement téléphonique 259 min …" at bounding box center [215, 209] width 358 height 48
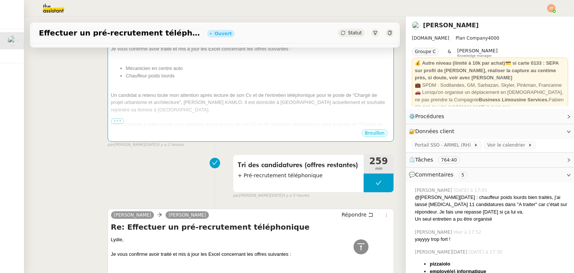
scroll to position [449, 0]
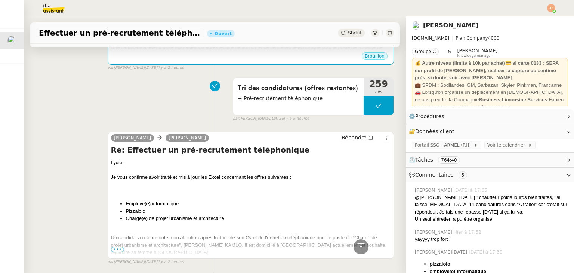
click at [114, 252] on span "•••" at bounding box center [117, 249] width 13 height 5
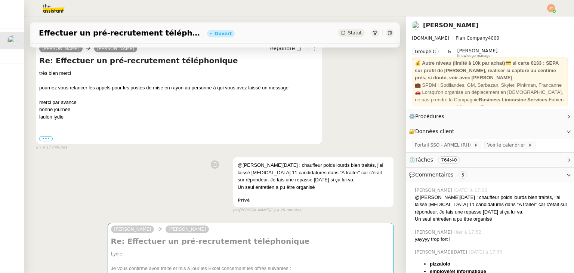
scroll to position [150, 0]
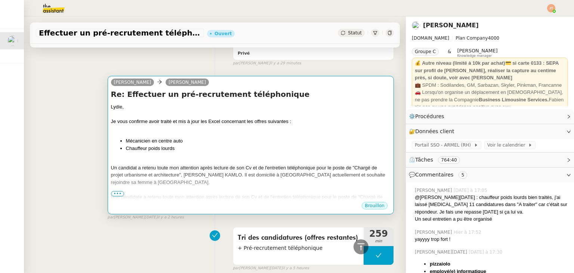
click at [158, 162] on div at bounding box center [251, 160] width 280 height 7
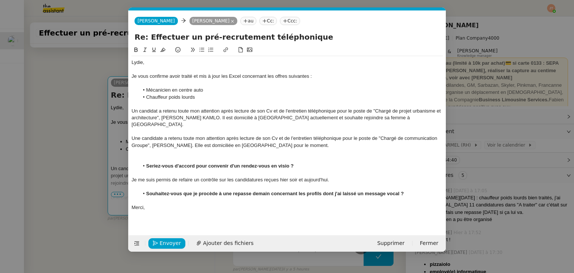
scroll to position [0, 16]
click at [68, 159] on nz-modal-container "Service TA - VOYAGE - PROPOSITION GLOBALE A utiliser dans le cadre de propositi…" at bounding box center [287, 136] width 574 height 273
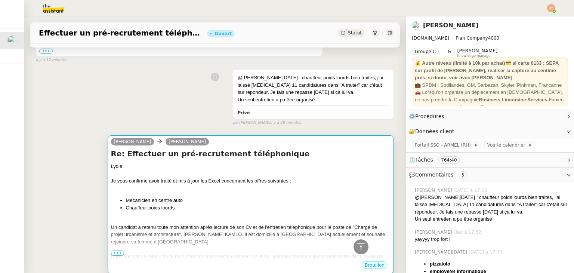
scroll to position [337, 0]
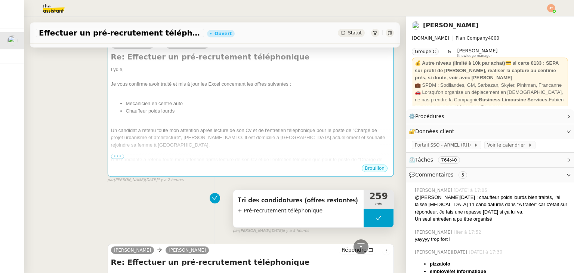
click at [376, 216] on icon at bounding box center [379, 218] width 6 height 6
click at [364, 217] on div at bounding box center [364, 218] width 0 height 19
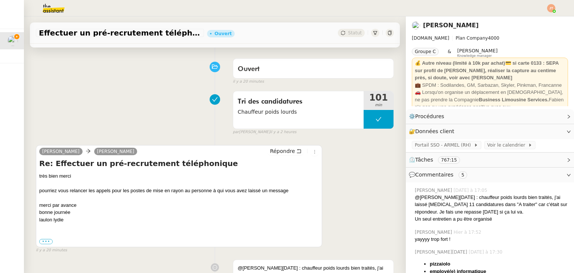
scroll to position [0, 0]
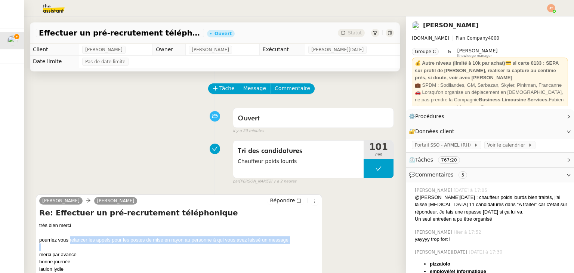
drag, startPoint x: 69, startPoint y: 240, endPoint x: 292, endPoint y: 249, distance: 223.8
click at [292, 249] on div "très bien merci pourriez vous relancer les appels pour les postes de mise en ra…" at bounding box center [179, 247] width 280 height 51
copy div "relancer les appels pour les postes de mise en rayon au personne à qui vous ave…"
click at [275, 93] on span "Commentaire" at bounding box center [293, 88] width 36 height 9
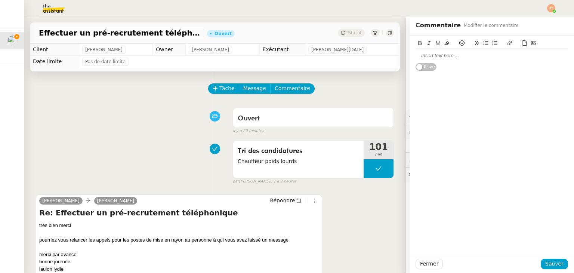
click at [441, 53] on div at bounding box center [492, 55] width 153 height 7
paste div
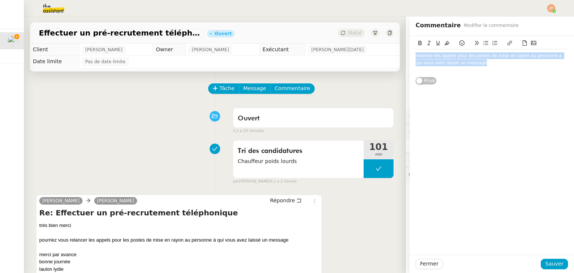
drag, startPoint x: 485, startPoint y: 65, endPoint x: 399, endPoint y: 57, distance: 86.3
click at [399, 57] on app-ticket "Effectuer un pré-recrutement téléphonique Ouvert Statut Client Lydie Laulon Own…" at bounding box center [299, 144] width 551 height 257
click at [445, 44] on icon at bounding box center [447, 42] width 5 height 5
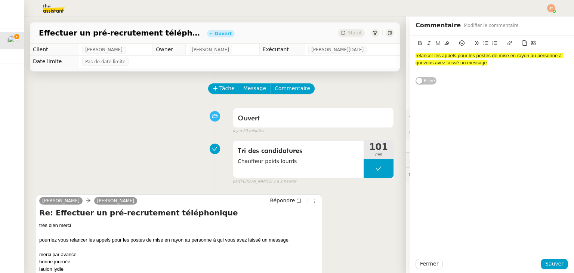
click at [451, 67] on div at bounding box center [492, 69] width 153 height 7
click at [546, 264] on span "Sauver" at bounding box center [555, 264] width 18 height 9
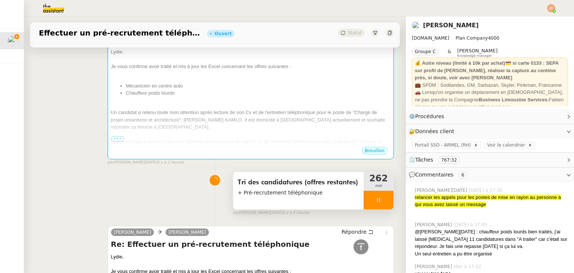
scroll to position [411, 0]
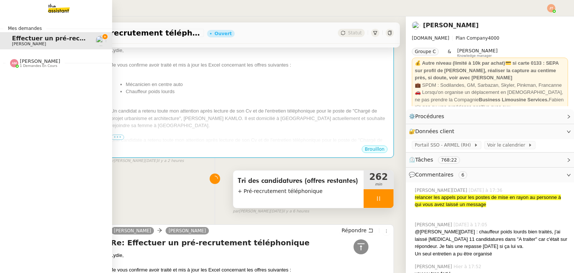
click at [40, 58] on span "[PERSON_NAME]" at bounding box center [40, 61] width 40 height 6
click at [36, 77] on span "Réserver Shasha sur le toit" at bounding box center [59, 77] width 95 height 7
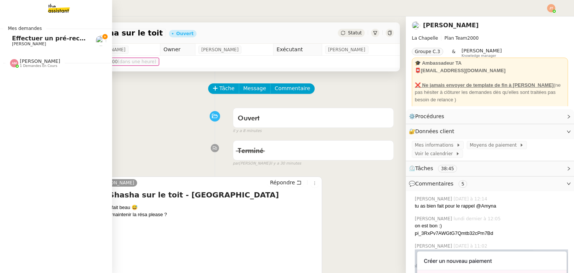
click at [19, 37] on span "Effectuer un pré-recrutement téléphonique" at bounding box center [85, 38] width 146 height 7
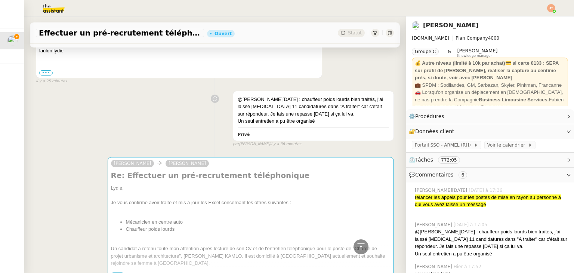
scroll to position [299, 0]
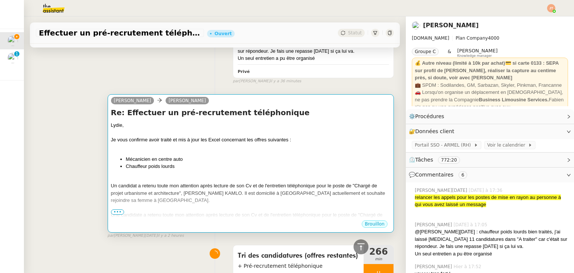
click at [218, 180] on div at bounding box center [251, 178] width 280 height 7
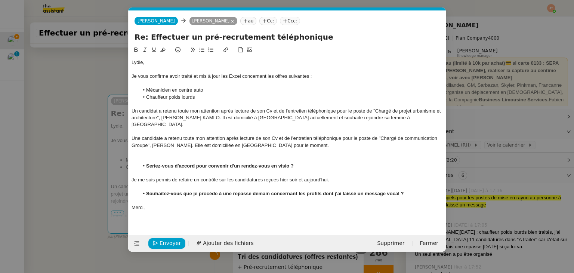
scroll to position [0, 16]
click at [210, 245] on span "Ajouter des fichiers" at bounding box center [228, 243] width 50 height 9
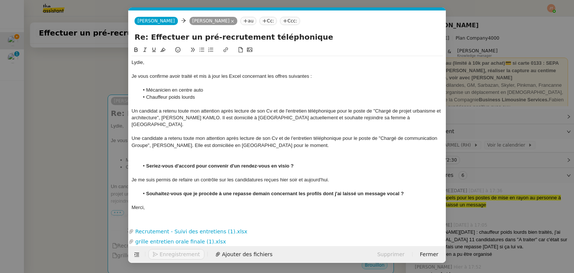
click at [89, 104] on nz-modal-container "Service TA - VOYAGE - PROPOSITION GLOBALE A utiliser dans le cadre de propositi…" at bounding box center [287, 136] width 574 height 273
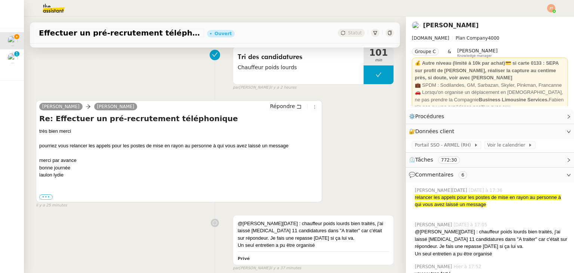
scroll to position [0, 0]
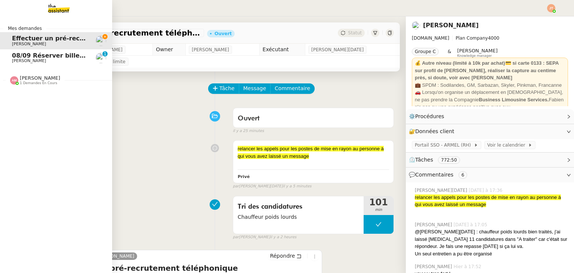
click at [32, 59] on span "[PERSON_NAME]" at bounding box center [29, 60] width 34 height 5
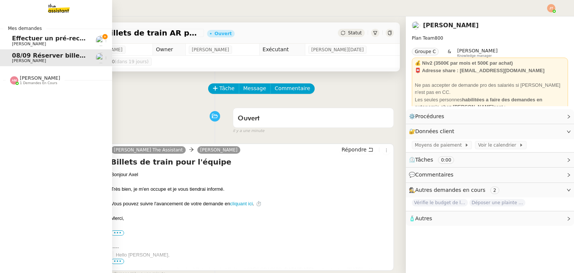
click at [39, 41] on span "Effectuer un pré-recrutement téléphonique" at bounding box center [85, 38] width 146 height 7
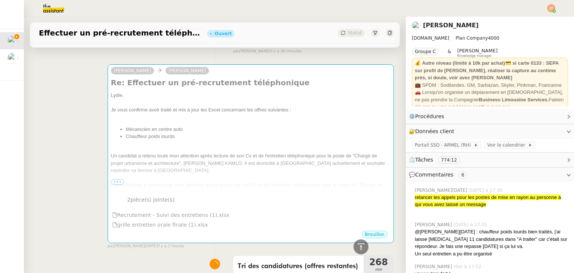
scroll to position [374, 0]
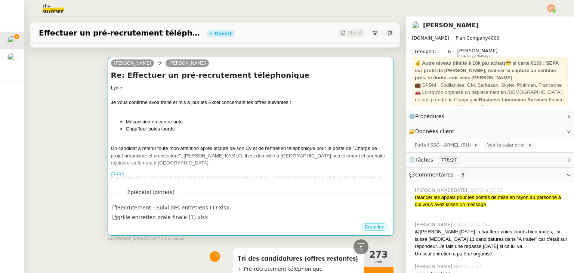
click at [340, 121] on li "Mécanicien en centre auto" at bounding box center [258, 121] width 265 height 7
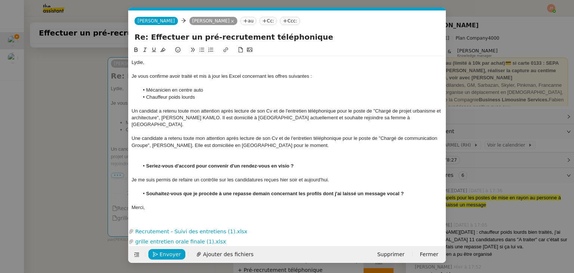
scroll to position [0, 16]
click at [66, 129] on nz-modal-container "Service TA - VOYAGE - PROPOSITION GLOBALE A utiliser dans le cadre de propositi…" at bounding box center [287, 136] width 574 height 273
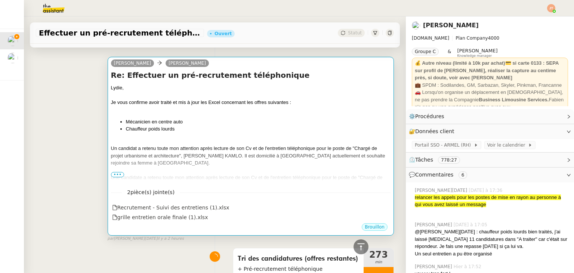
scroll to position [374, 0]
click at [220, 160] on div "Un candidat a retenu toute mon attention après lecture de son Cv et de l'entret…" at bounding box center [251, 156] width 280 height 22
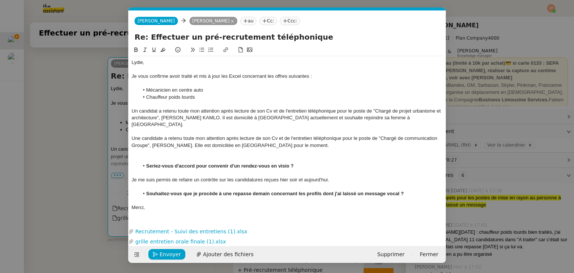
scroll to position [0, 16]
click at [168, 250] on span "Envoyer" at bounding box center [170, 254] width 21 height 9
click at [168, 250] on span "Confirmer l'envoi" at bounding box center [182, 254] width 45 height 9
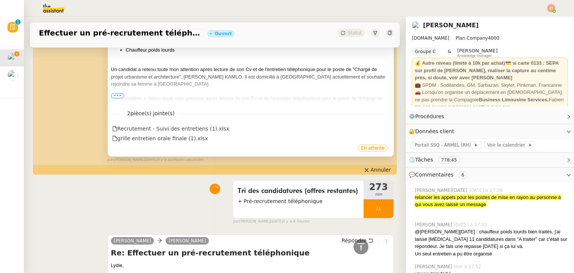
scroll to position [449, 0]
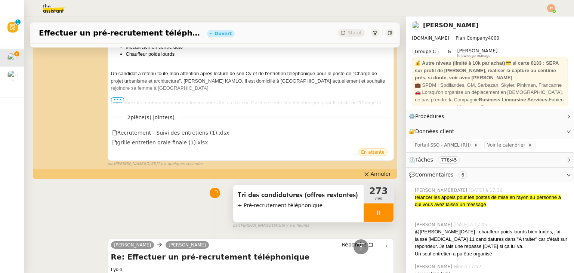
click at [364, 214] on div at bounding box center [379, 212] width 30 height 19
click at [383, 214] on icon at bounding box center [386, 213] width 6 height 6
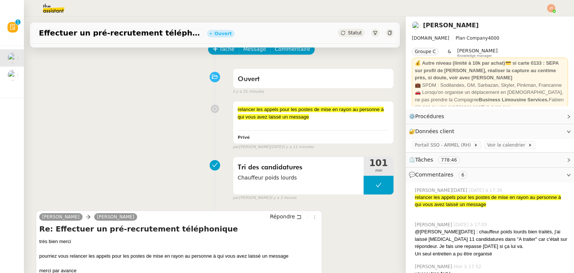
scroll to position [37, 0]
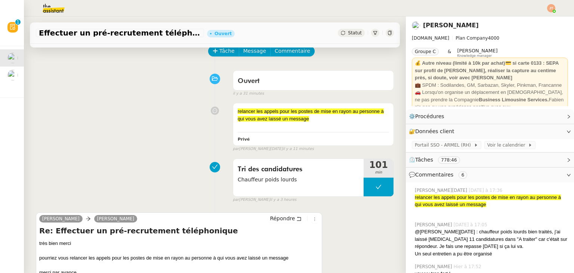
click at [348, 34] on span "Statut" at bounding box center [355, 32] width 14 height 5
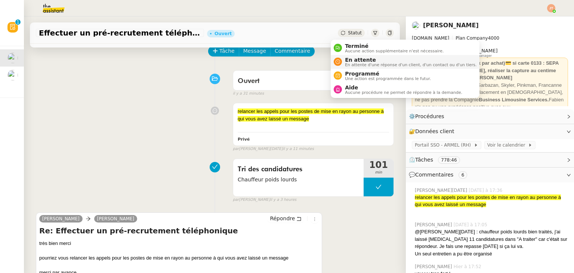
click at [356, 63] on span "En attente d'une réponse d'un client, d'un contact ou d'un tiers." at bounding box center [411, 65] width 132 height 4
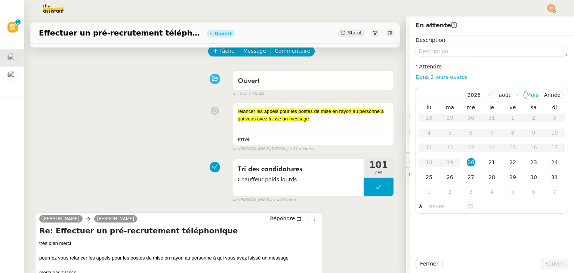
click at [360, 51] on div "Tâche Message Commentaire" at bounding box center [301, 55] width 185 height 18
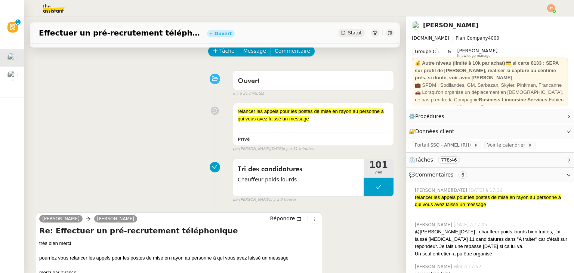
click at [348, 33] on span "Statut" at bounding box center [355, 32] width 14 height 5
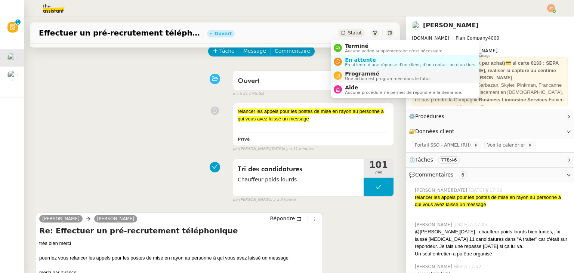
click at [355, 72] on span "Programmé" at bounding box center [388, 74] width 86 height 6
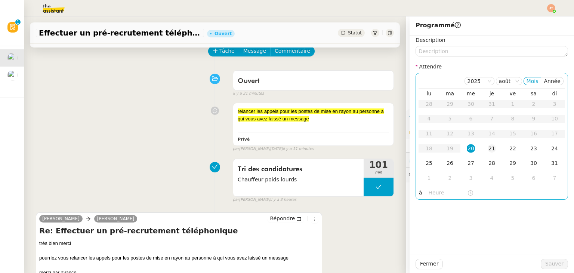
click at [488, 150] on div "21" at bounding box center [492, 148] width 8 height 8
click at [433, 189] on input "text" at bounding box center [448, 192] width 39 height 9
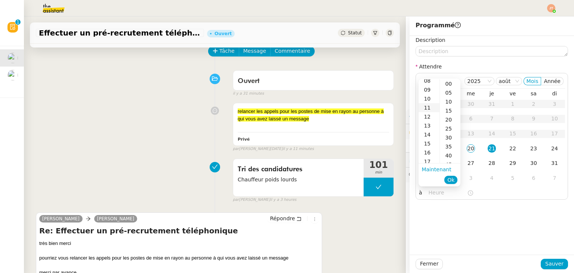
click at [429, 108] on div "11" at bounding box center [429, 107] width 21 height 9
click at [453, 85] on div "00" at bounding box center [450, 83] width 21 height 9
type input "11:00"
click at [455, 180] on span "Ok" at bounding box center [451, 179] width 7 height 7
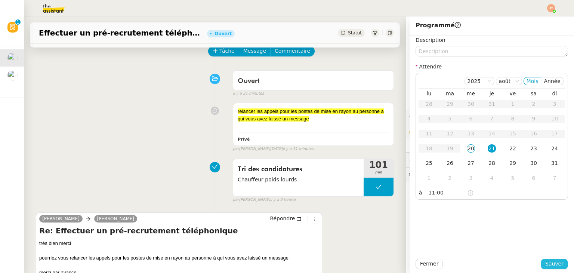
click at [546, 262] on span "Sauver" at bounding box center [555, 264] width 18 height 9
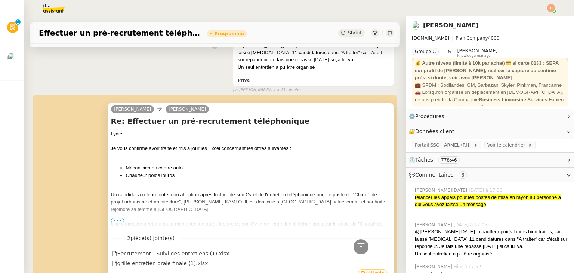
scroll to position [224, 0]
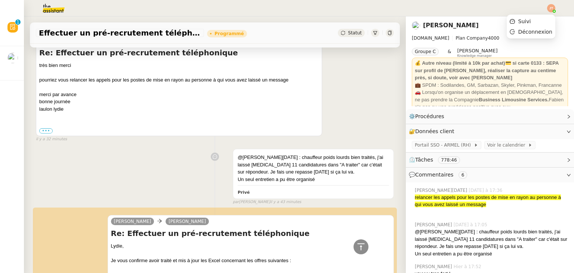
click at [554, 11] on div at bounding box center [552, 8] width 8 height 8
click at [536, 21] on li "Suivi" at bounding box center [531, 21] width 49 height 10
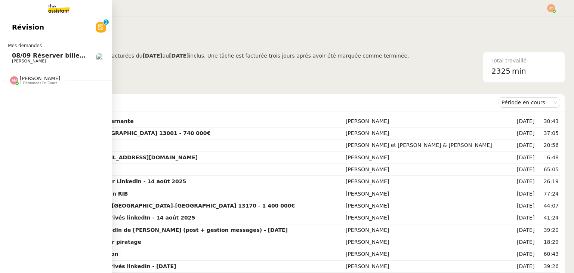
click at [33, 83] on span "1 demandes en cours" at bounding box center [38, 83] width 37 height 4
click at [49, 97] on span "Réserver Shasha sur le toit" at bounding box center [59, 94] width 95 height 7
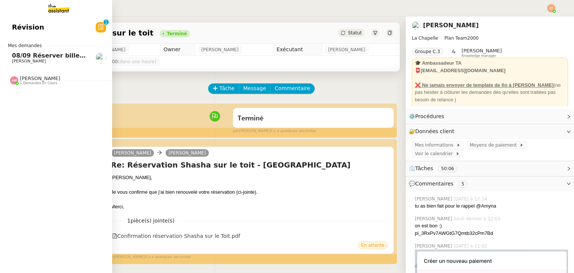
click at [51, 55] on span "08/09 Réserver billets de train AR pour l'équipe" at bounding box center [92, 55] width 161 height 7
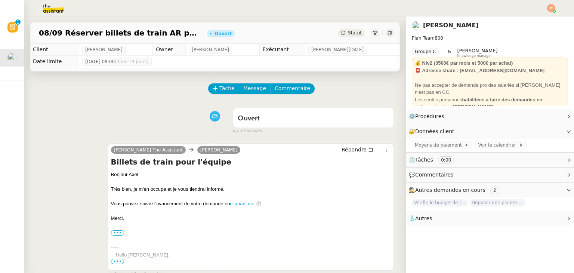
click at [550, 10] on img at bounding box center [552, 8] width 8 height 8
click at [537, 19] on li "Suivi" at bounding box center [531, 21] width 49 height 10
